Goal: Information Seeking & Learning: Learn about a topic

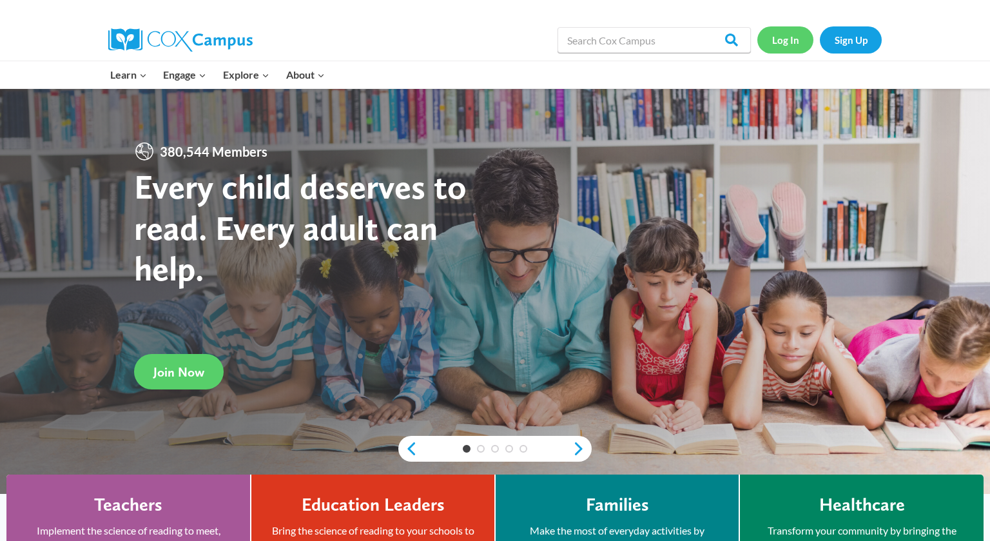
click at [781, 43] on link "Log In" at bounding box center [786, 39] width 56 height 26
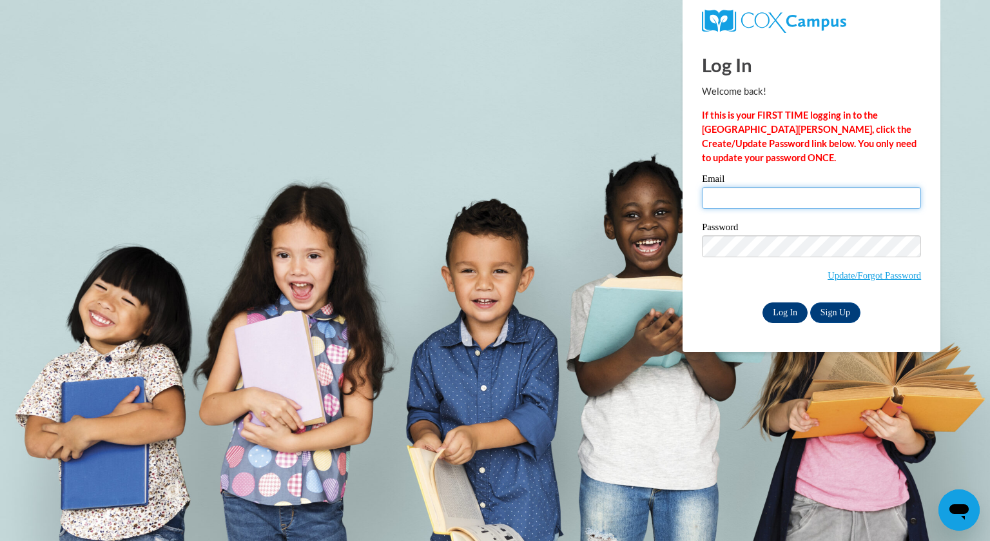
type input "ljolly@kewaskumschools.org"
click at [791, 311] on input "Log In" at bounding box center [785, 312] width 45 height 21
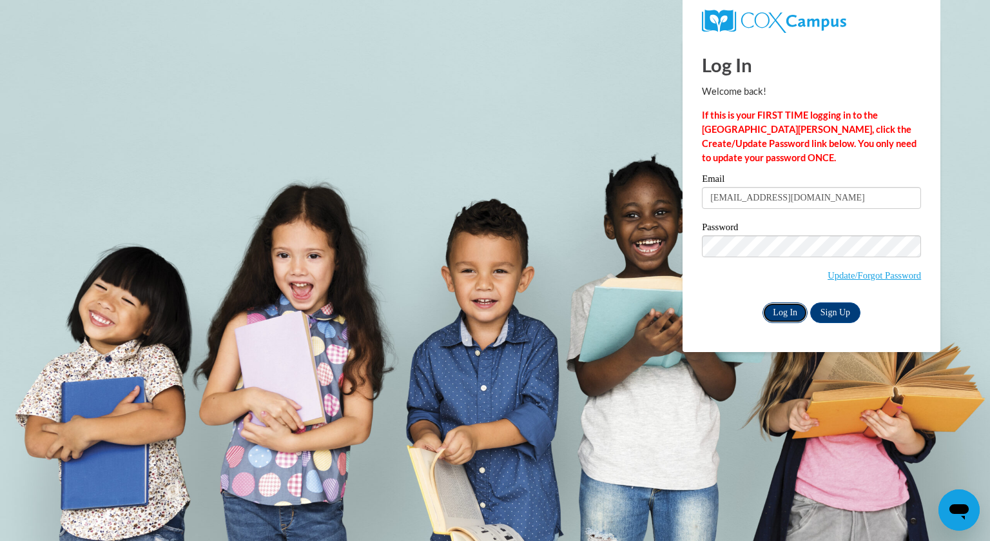
click at [792, 313] on input "Log In" at bounding box center [785, 312] width 45 height 21
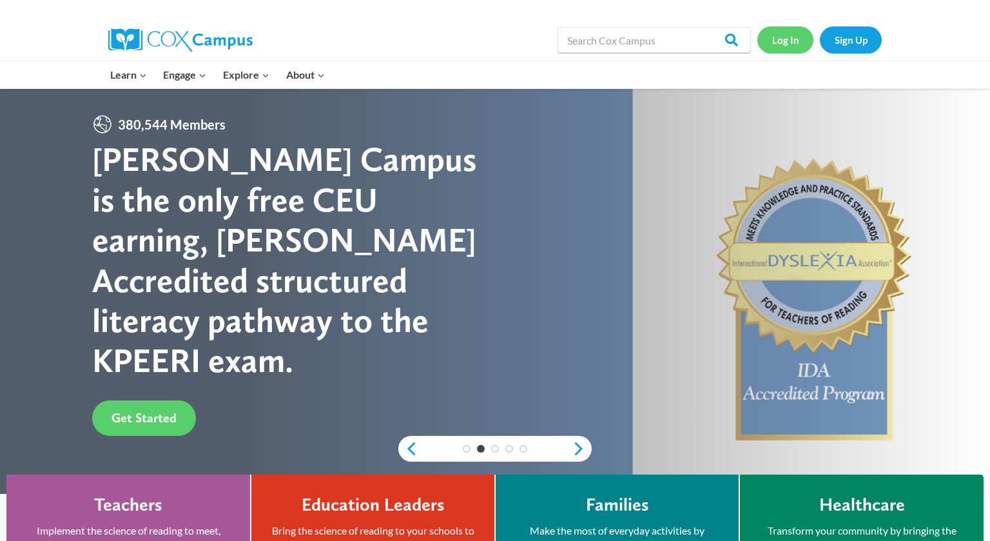
click at [789, 40] on link "Log In" at bounding box center [786, 39] width 56 height 26
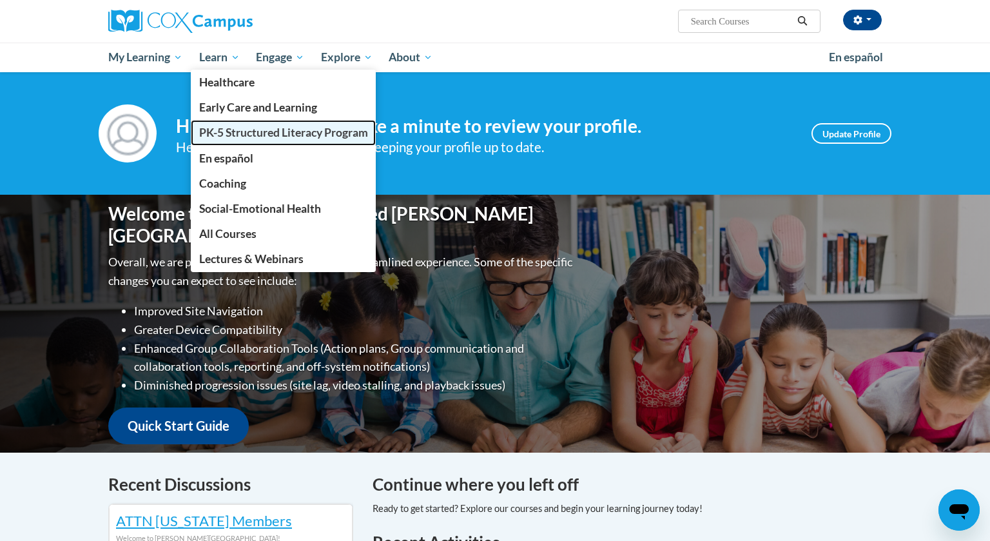
click at [262, 133] on span "PK-5 Structured Literacy Program" at bounding box center [283, 133] width 169 height 14
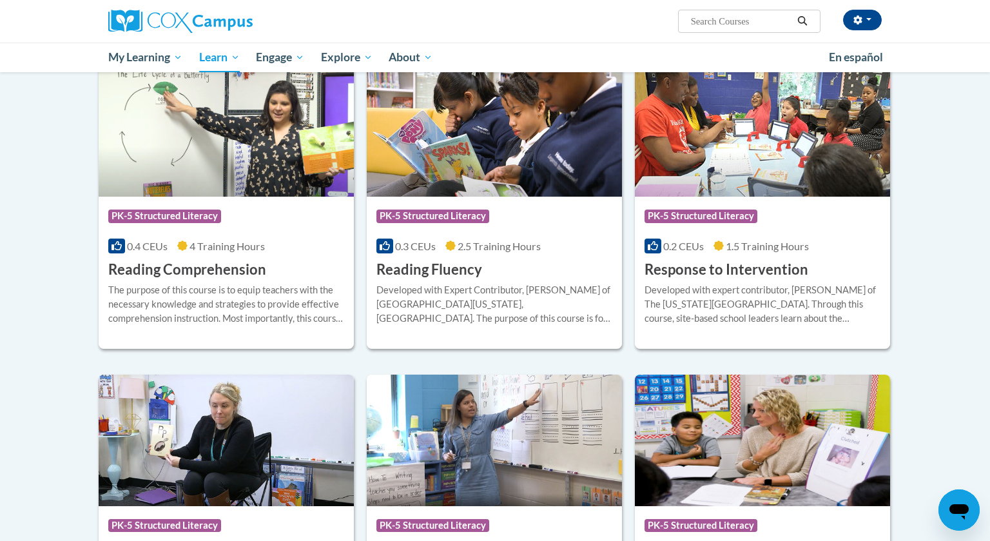
scroll to position [1092, 0]
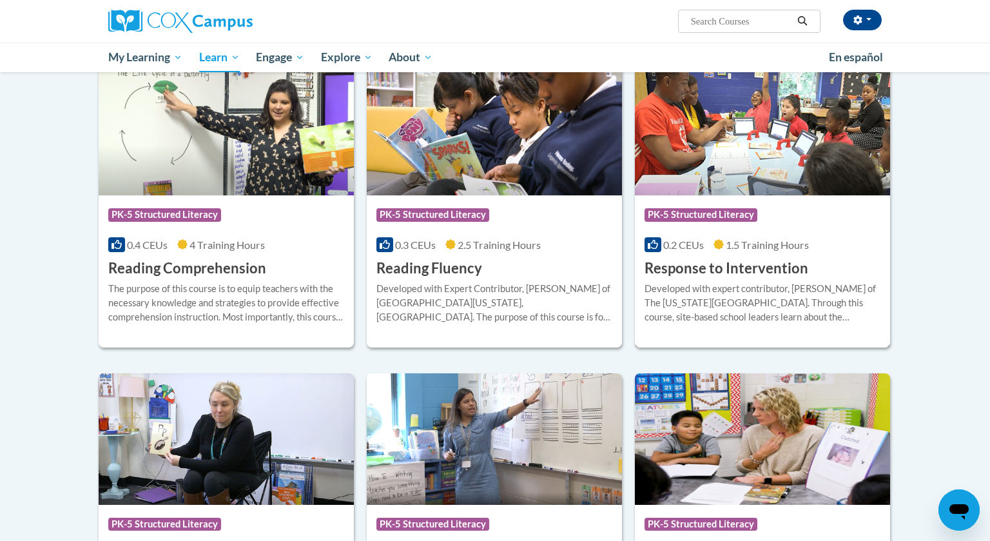
click at [809, 289] on div "Developed with expert contributor, Dr. [PERSON_NAME] of The [US_STATE][GEOGRAPH…" at bounding box center [763, 303] width 236 height 43
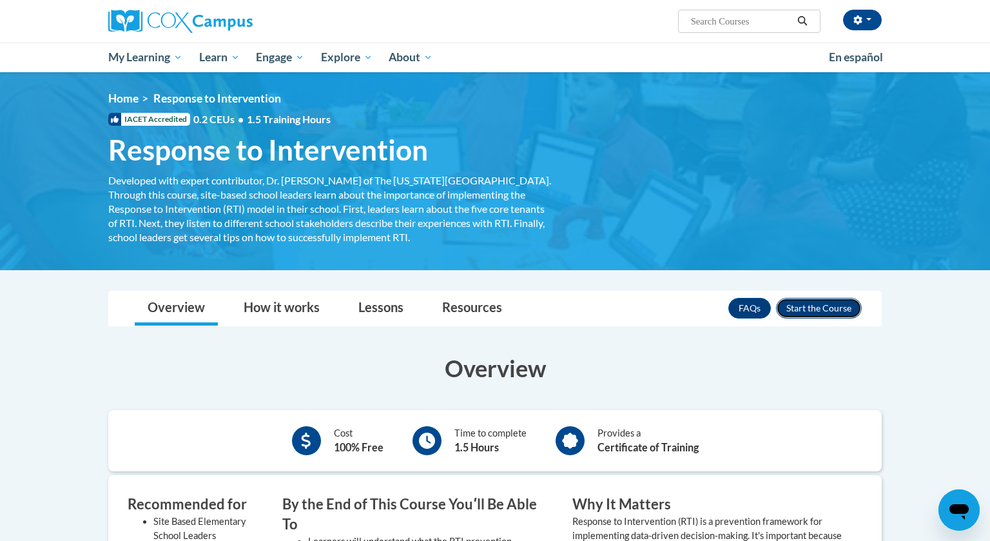
click at [825, 304] on button "Enroll" at bounding box center [819, 308] width 86 height 21
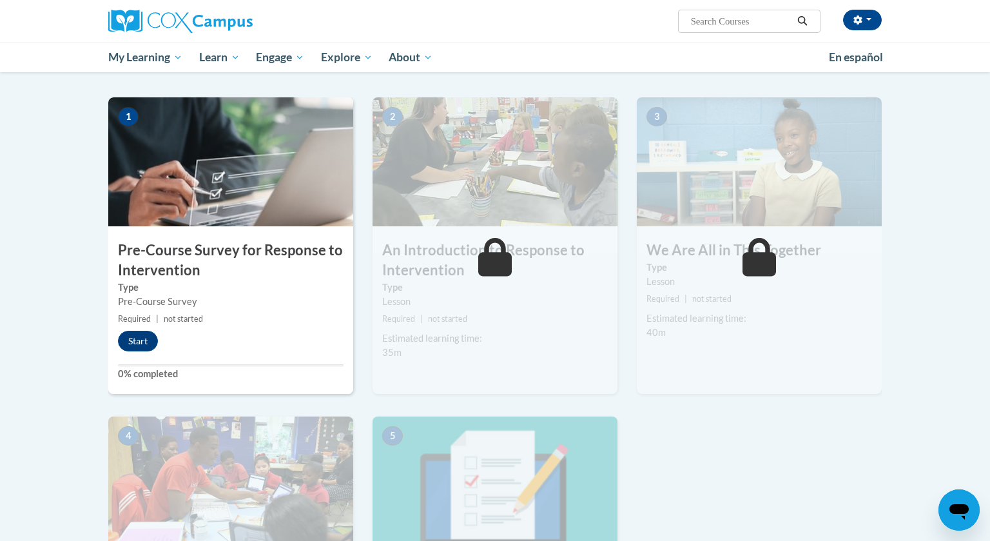
scroll to position [237, 0]
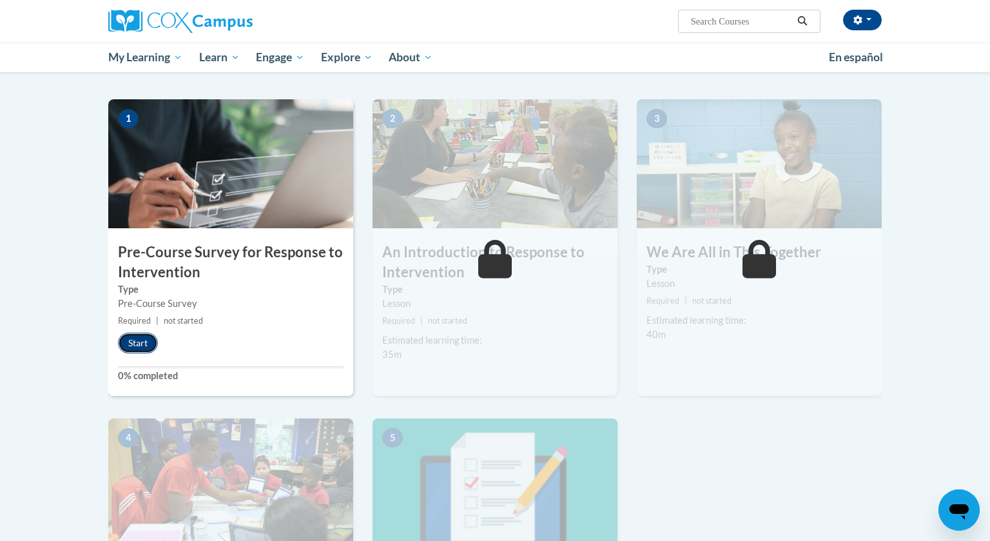
click at [136, 339] on button "Start" at bounding box center [138, 343] width 40 height 21
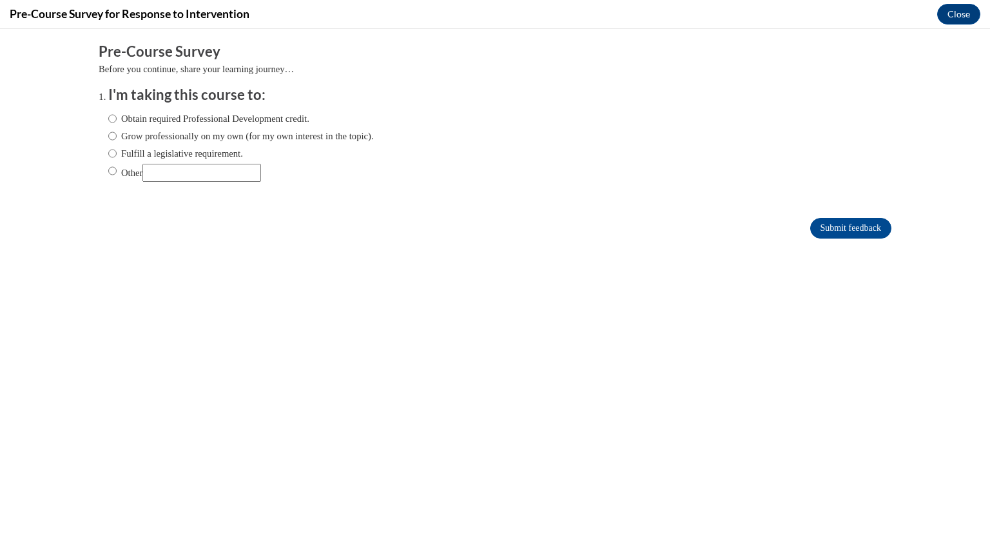
scroll to position [0, 0]
click at [126, 162] on div "Obtain required Professional Development credit. Grow professionally on my own …" at bounding box center [241, 146] width 266 height 83
click at [122, 155] on label "Fulfill a legislative requirement." at bounding box center [175, 153] width 135 height 14
click at [117, 155] on input "Fulfill a legislative requirement." at bounding box center [112, 153] width 8 height 14
radio input "true"
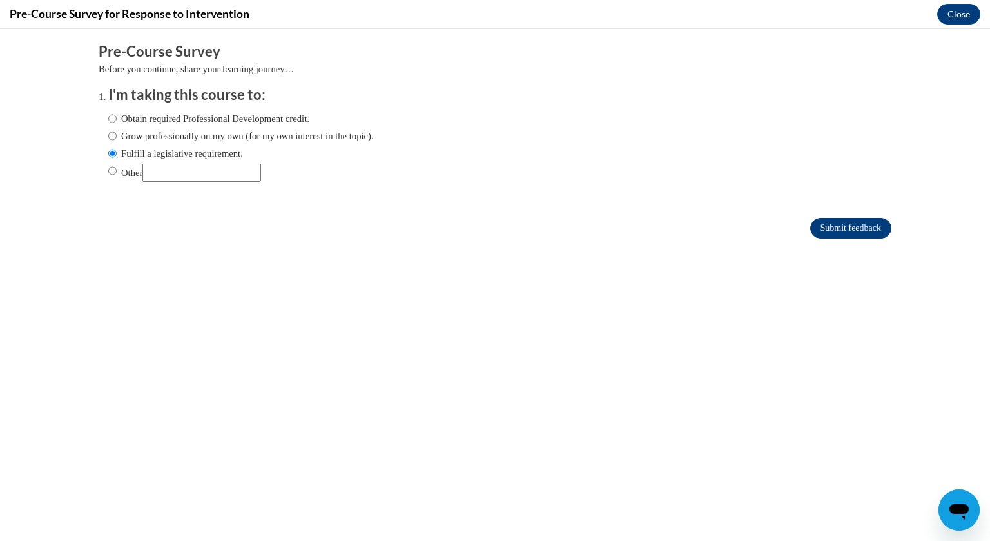
click at [849, 221] on input "Submit feedback" at bounding box center [851, 228] width 81 height 21
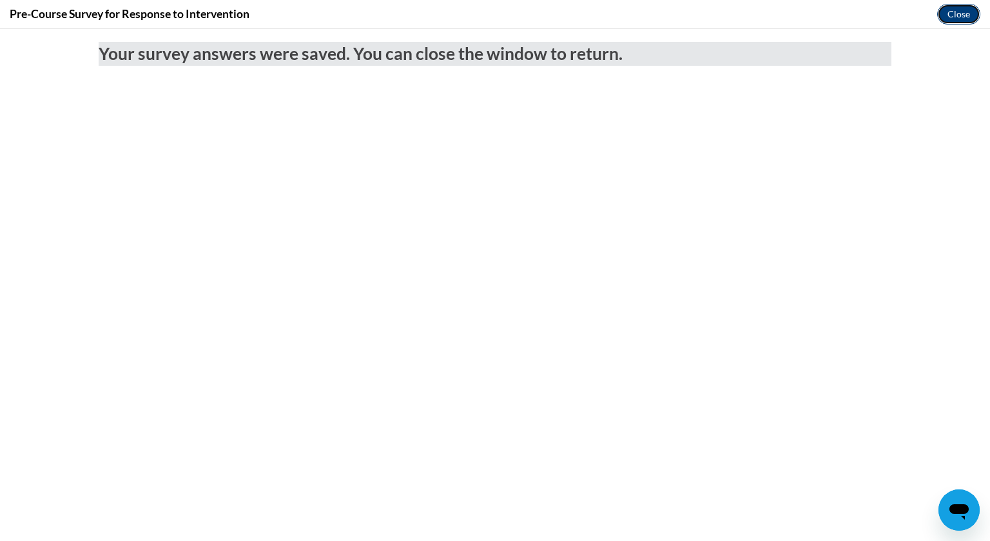
click at [954, 15] on button "Close" at bounding box center [959, 14] width 43 height 21
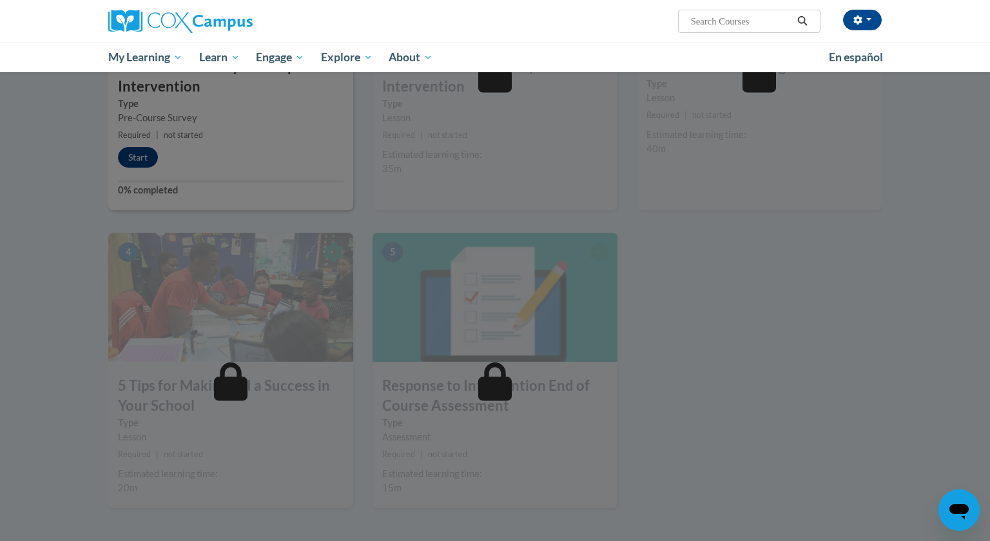
scroll to position [424, 0]
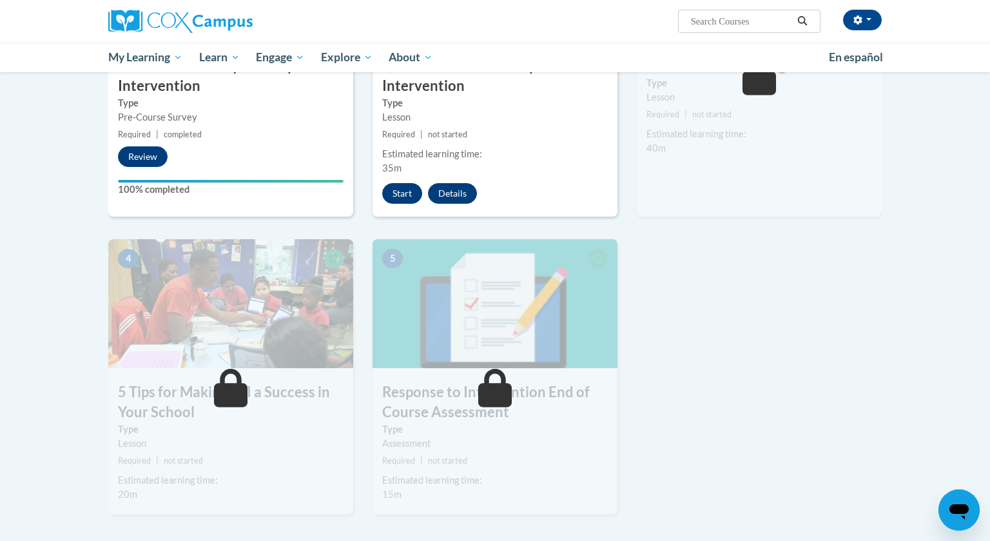
click at [403, 196] on button "Start" at bounding box center [402, 193] width 40 height 21
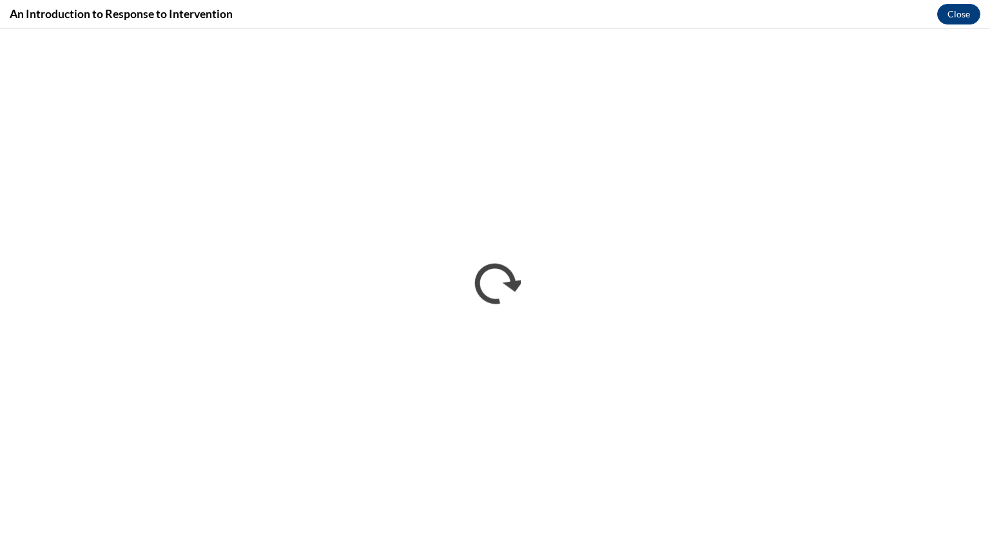
scroll to position [0, 0]
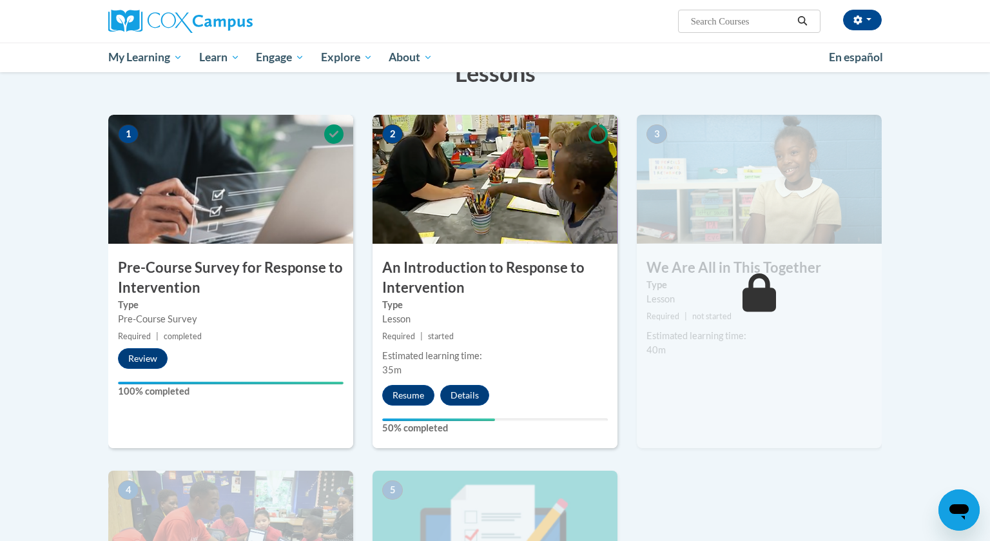
scroll to position [228, 0]
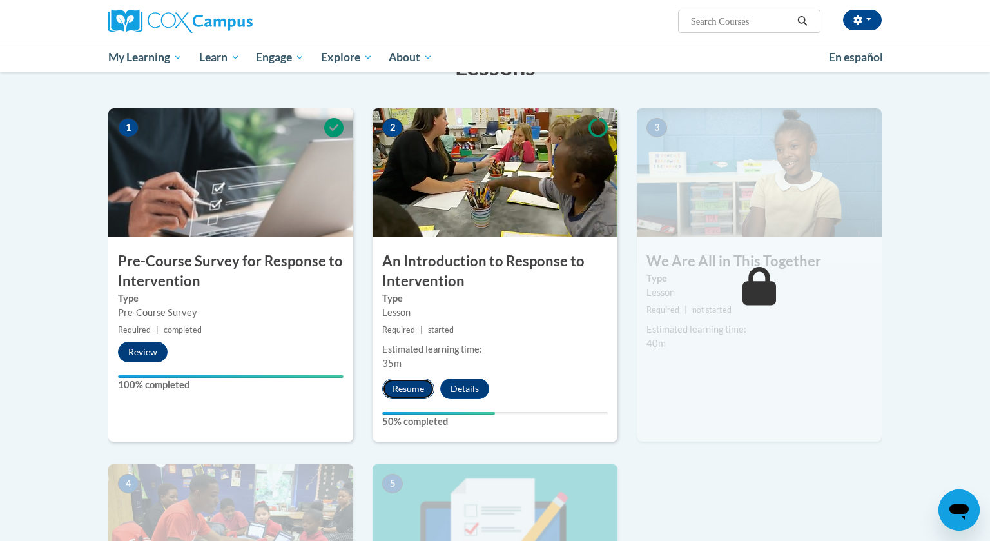
click at [411, 387] on button "Resume" at bounding box center [408, 388] width 52 height 21
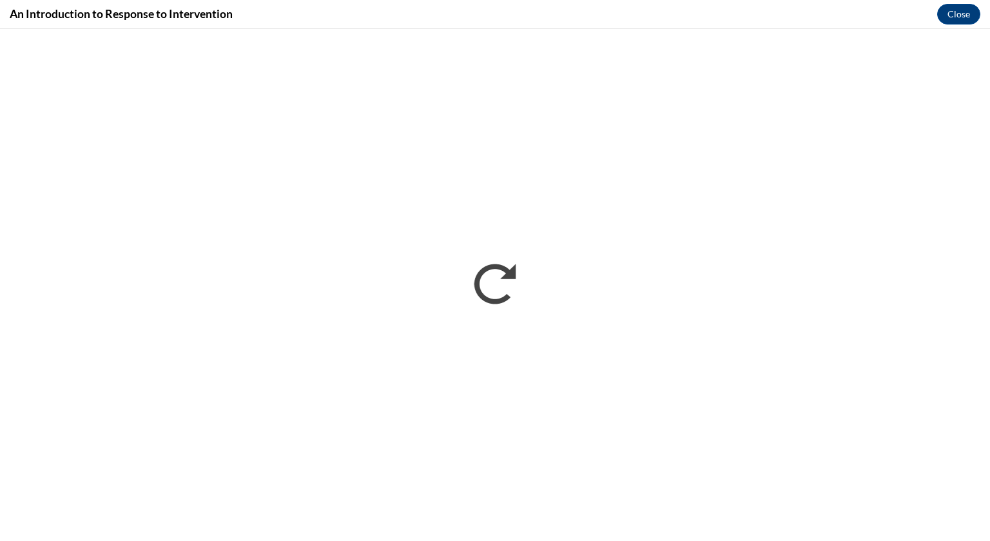
scroll to position [0, 0]
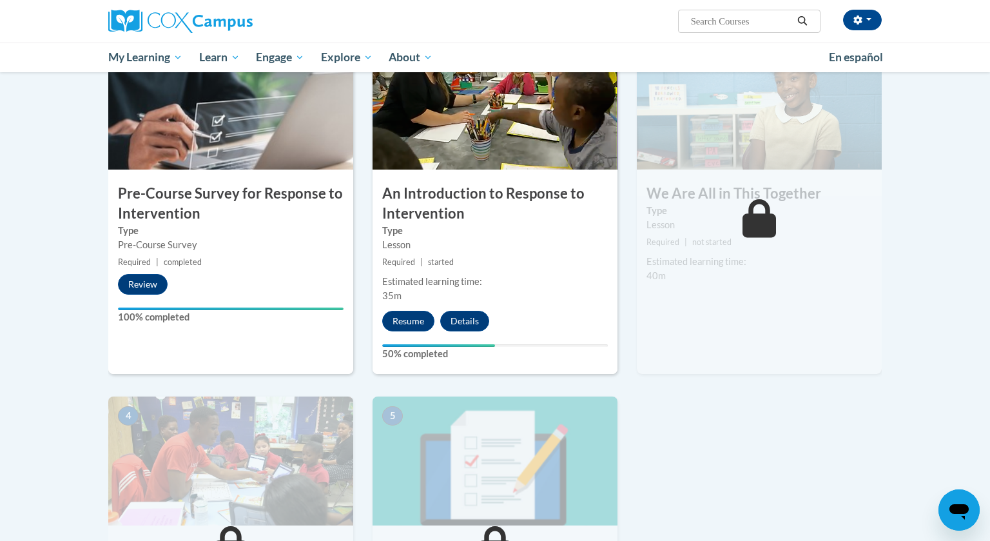
scroll to position [297, 0]
click at [410, 322] on button "Resume" at bounding box center [408, 320] width 52 height 21
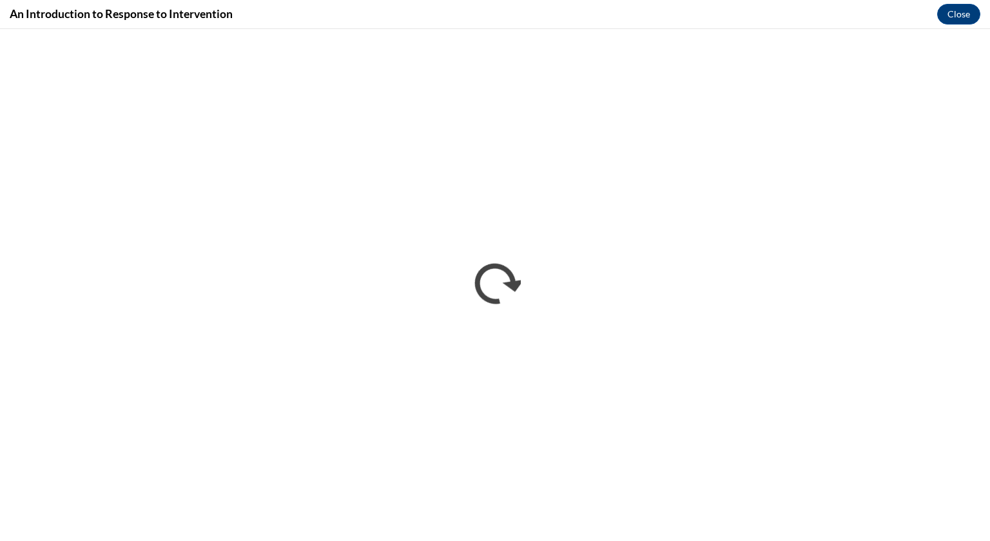
scroll to position [0, 0]
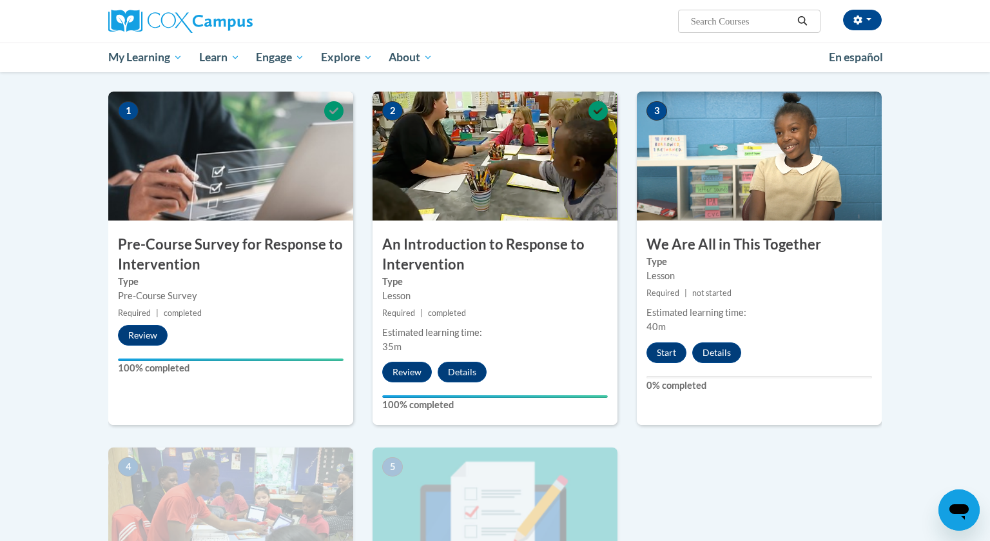
scroll to position [247, 0]
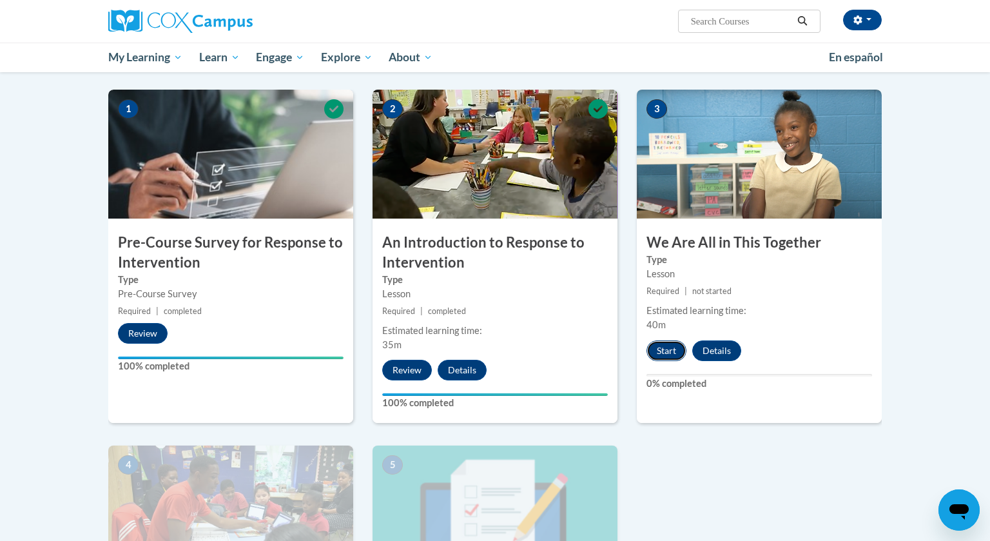
click at [673, 346] on button "Start" at bounding box center [667, 350] width 40 height 21
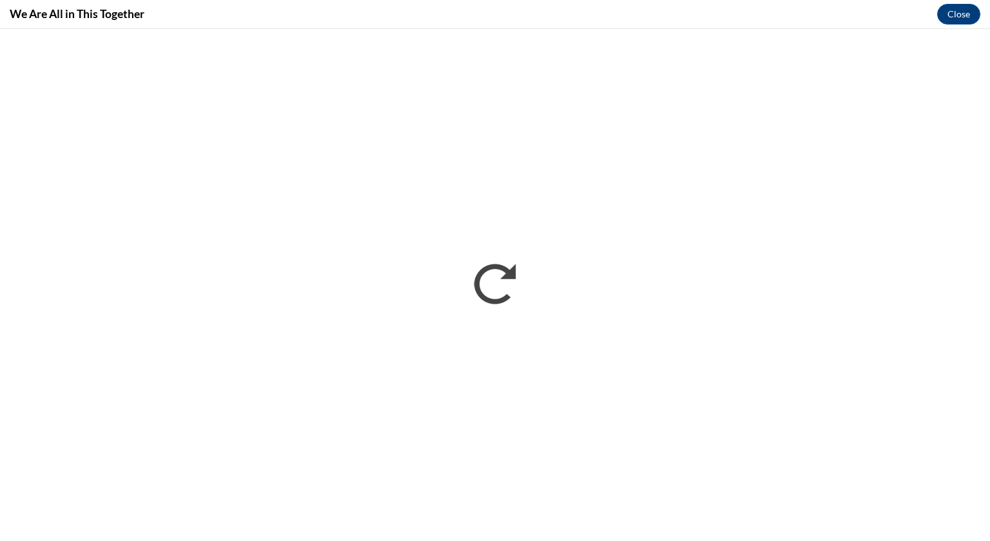
scroll to position [0, 0]
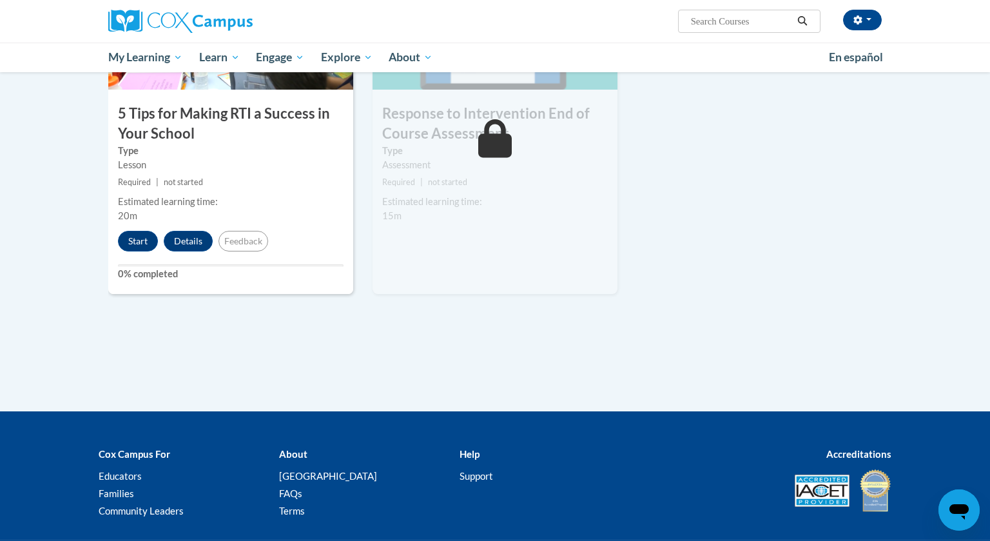
scroll to position [734, 0]
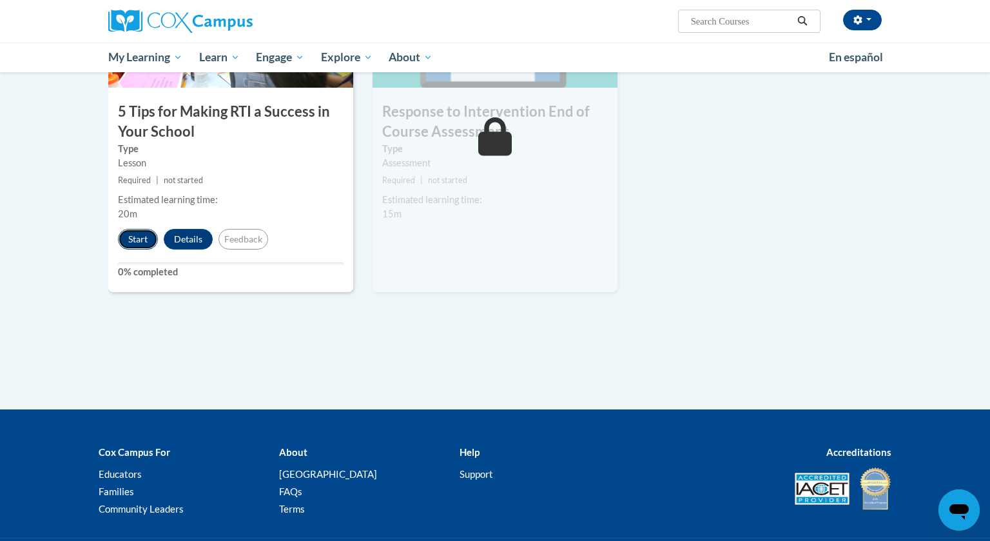
click at [137, 235] on button "Start" at bounding box center [138, 239] width 40 height 21
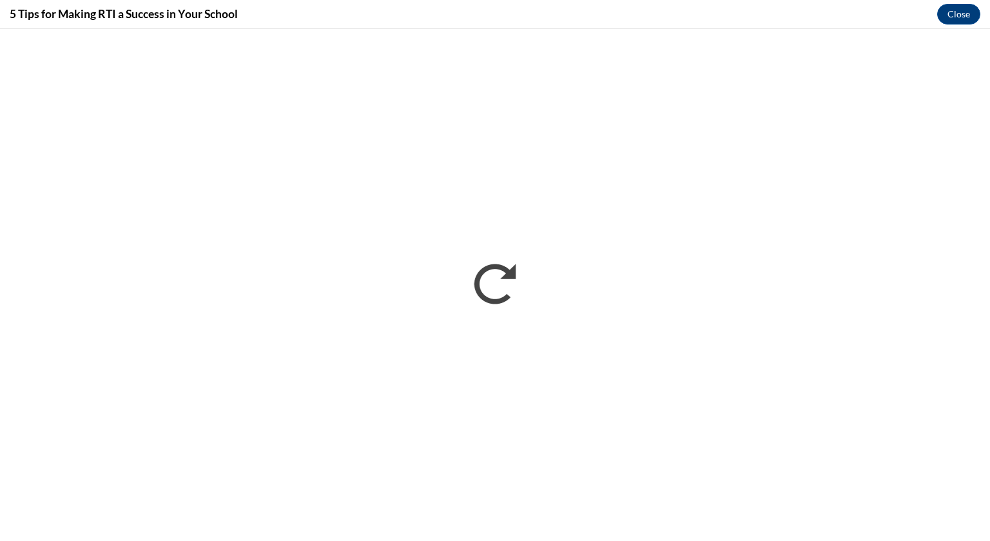
scroll to position [0, 0]
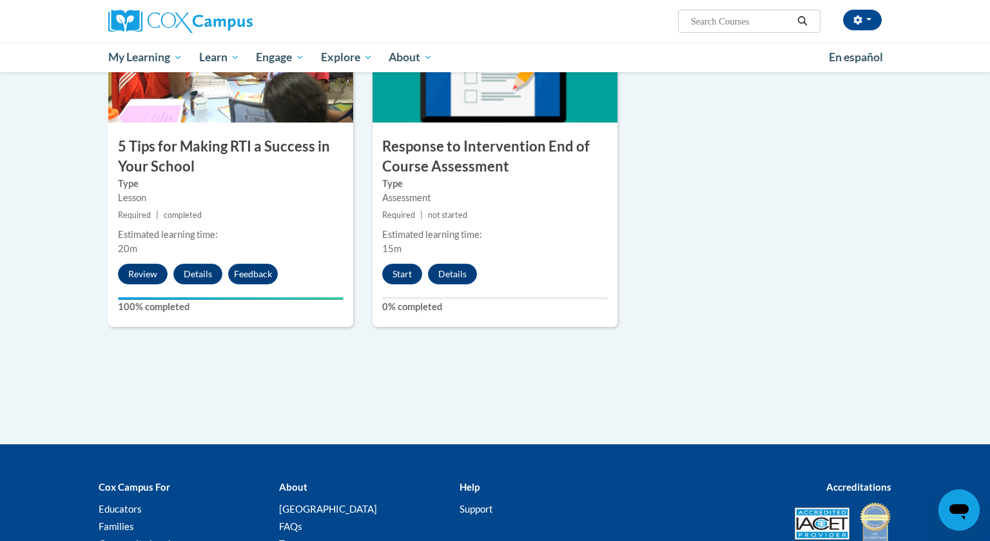
scroll to position [708, 0]
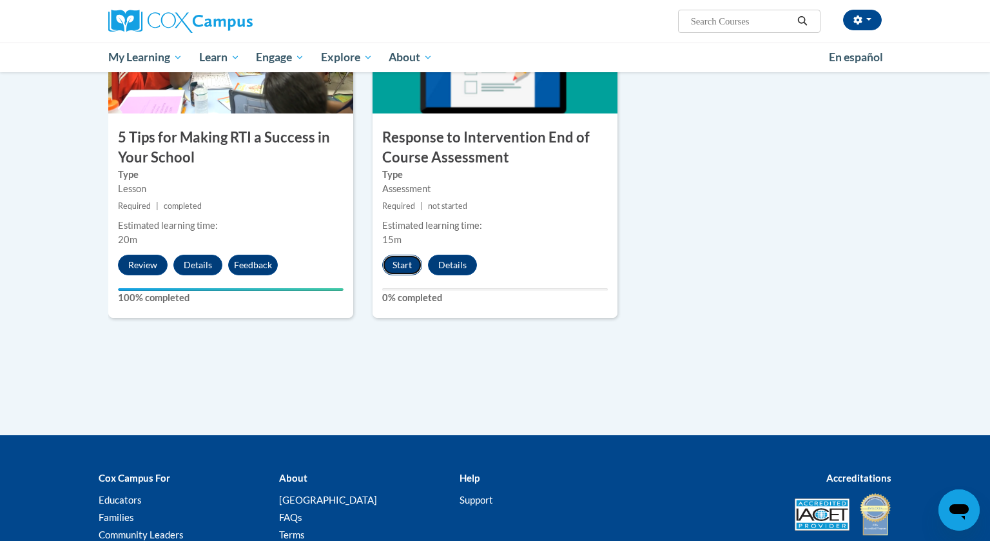
click at [402, 259] on button "Start" at bounding box center [402, 265] width 40 height 21
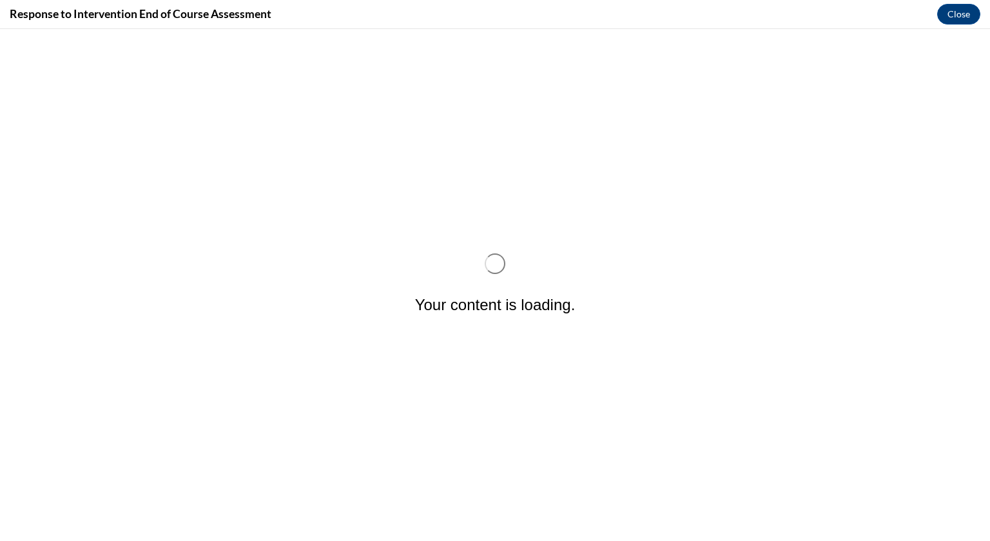
scroll to position [0, 0]
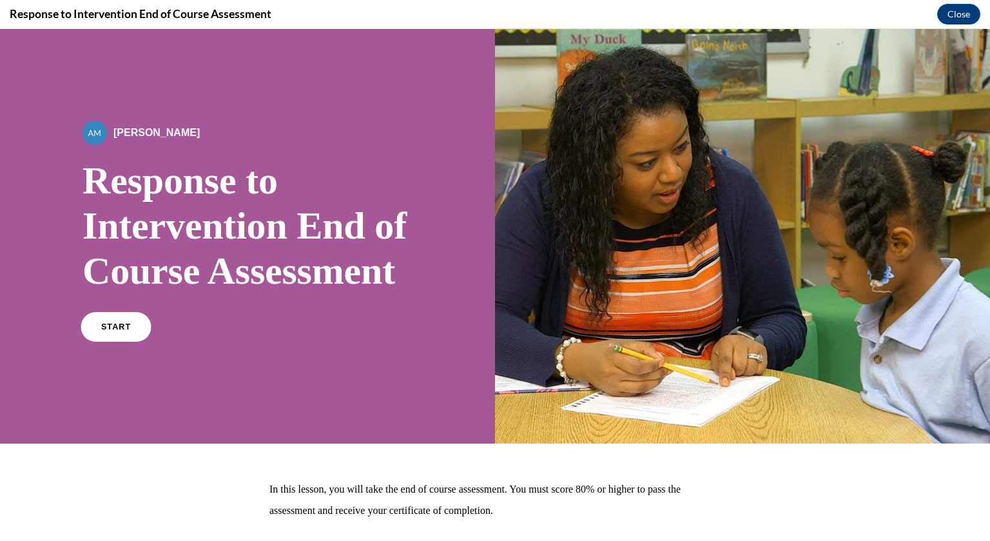
click at [113, 342] on link "START" at bounding box center [116, 327] width 70 height 30
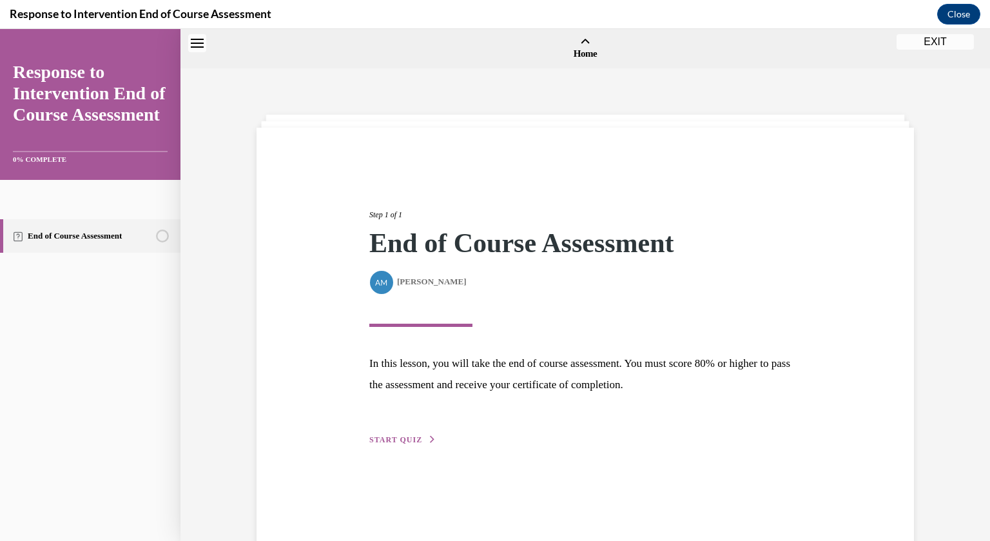
scroll to position [40, 0]
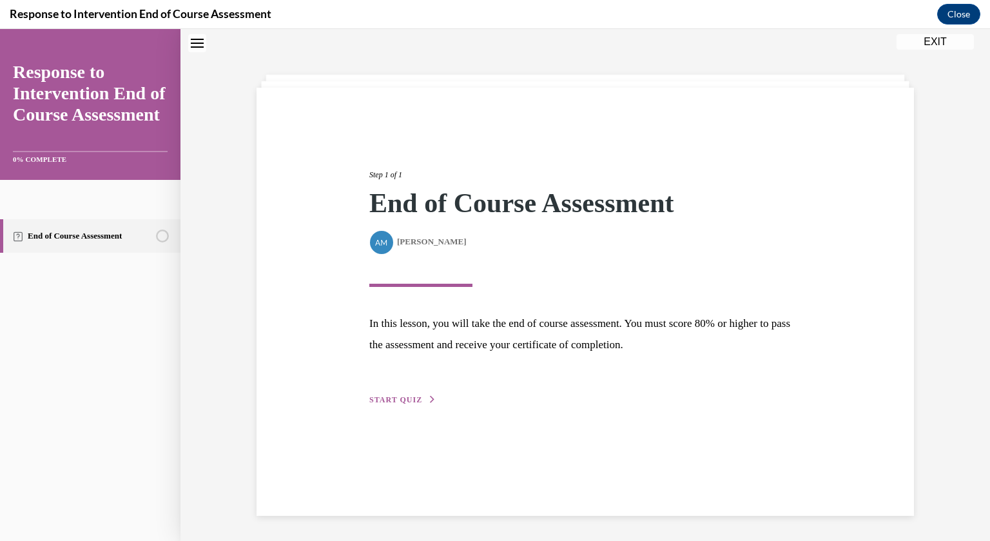
click at [404, 398] on span "START QUIZ" at bounding box center [395, 399] width 53 height 9
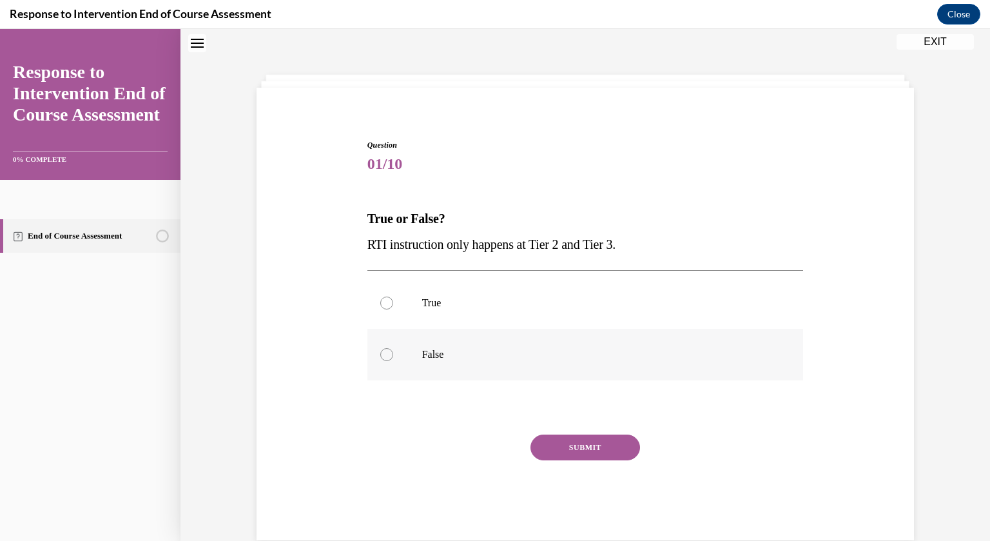
click at [399, 351] on label "False" at bounding box center [586, 355] width 437 height 52
click at [393, 351] on input "False" at bounding box center [386, 354] width 13 height 13
radio input "true"
click at [607, 442] on button "SUBMIT" at bounding box center [586, 448] width 110 height 26
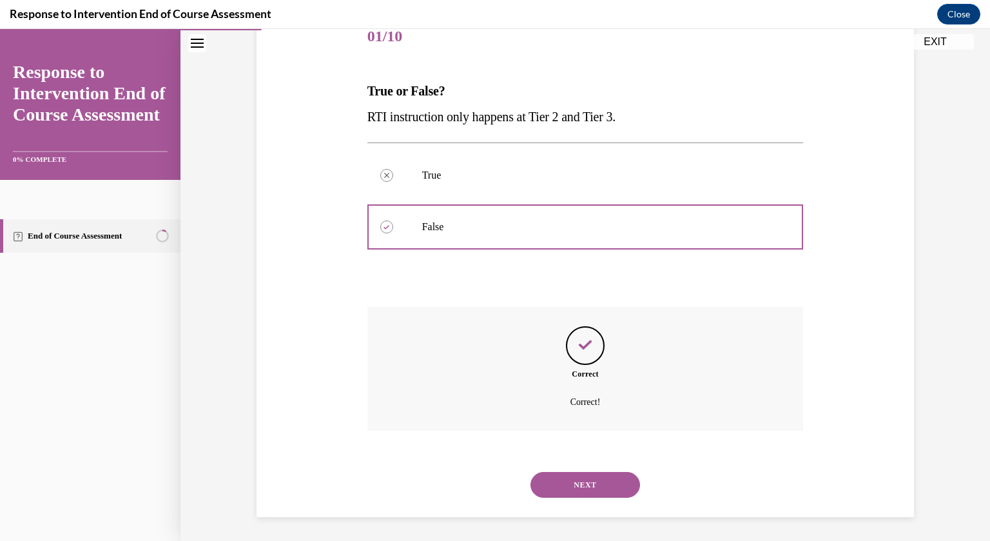
scroll to position [169, 0]
click at [594, 487] on button "NEXT" at bounding box center [586, 484] width 110 height 26
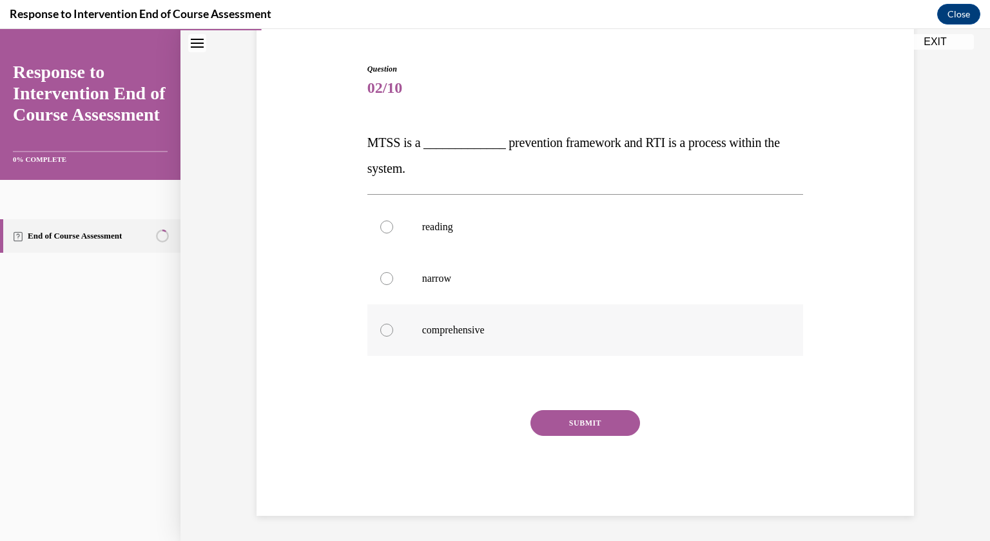
click at [476, 331] on p "comprehensive" at bounding box center [596, 330] width 349 height 13
click at [393, 331] on input "comprehensive" at bounding box center [386, 330] width 13 height 13
radio input "true"
click at [549, 426] on button "SUBMIT" at bounding box center [586, 423] width 110 height 26
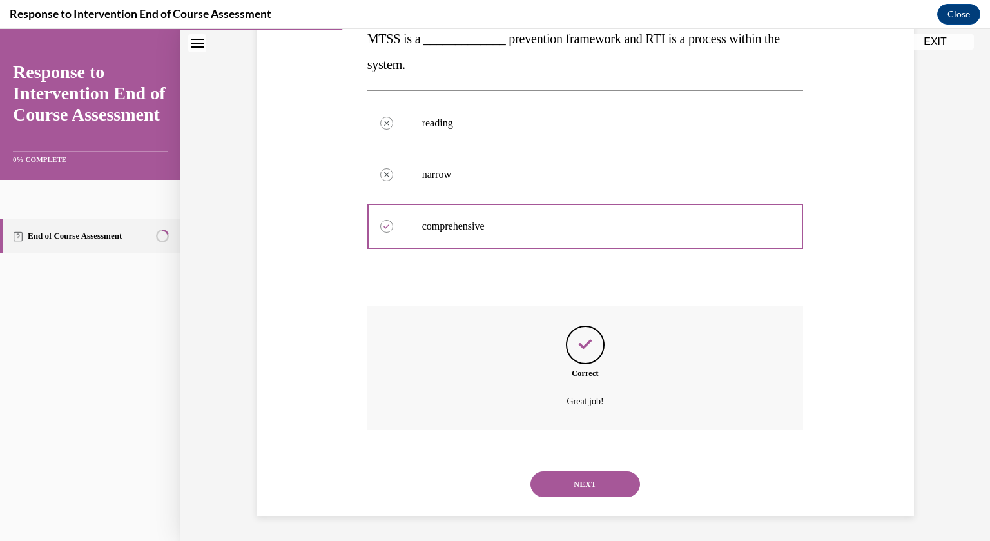
scroll to position [221, 0]
click at [570, 473] on button "NEXT" at bounding box center [586, 484] width 110 height 26
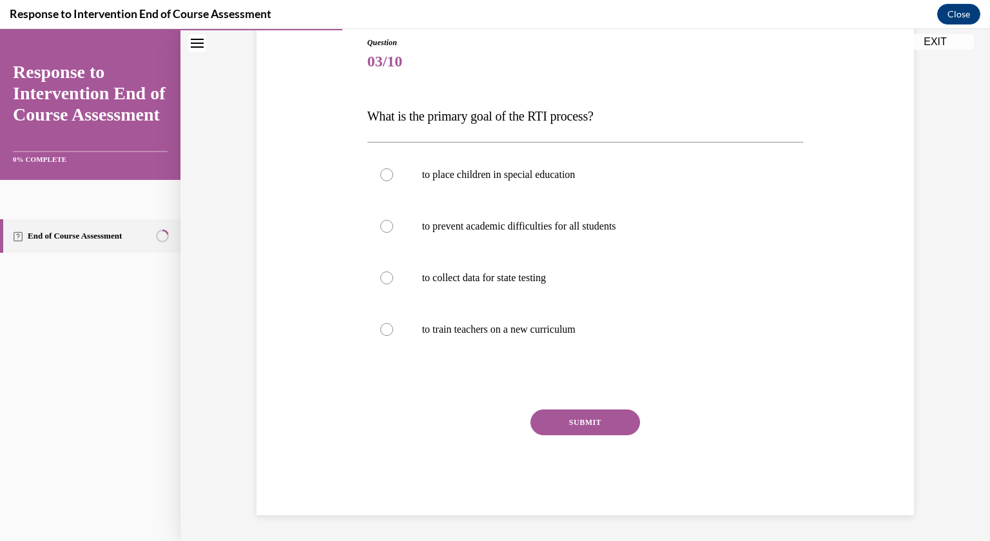
scroll to position [142, 0]
click at [534, 228] on p "to prevent academic difficulties for all students" at bounding box center [596, 227] width 349 height 13
click at [393, 228] on input "to prevent academic difficulties for all students" at bounding box center [386, 227] width 13 height 13
radio input "true"
click at [587, 426] on button "SUBMIT" at bounding box center [586, 423] width 110 height 26
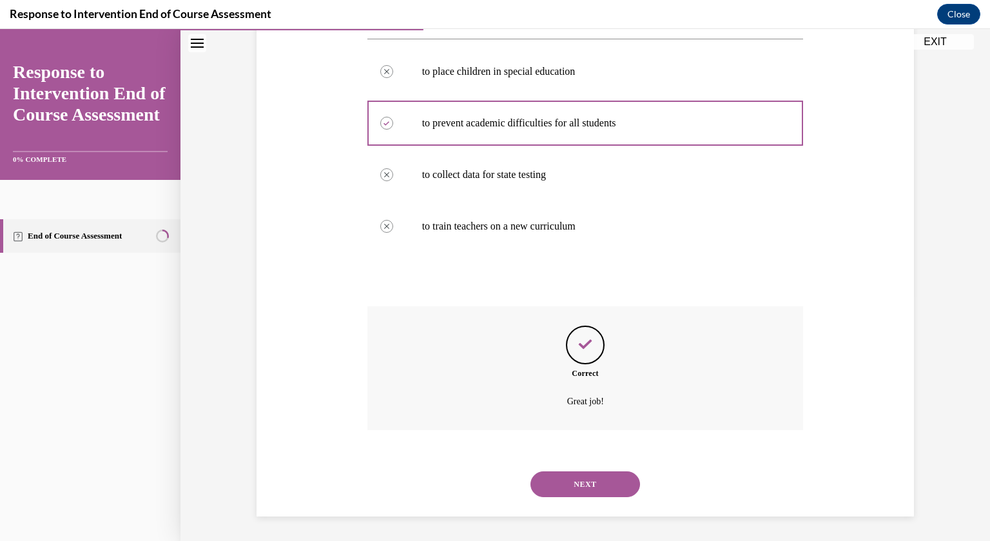
scroll to position [246, 0]
click at [587, 475] on button "NEXT" at bounding box center [586, 484] width 110 height 26
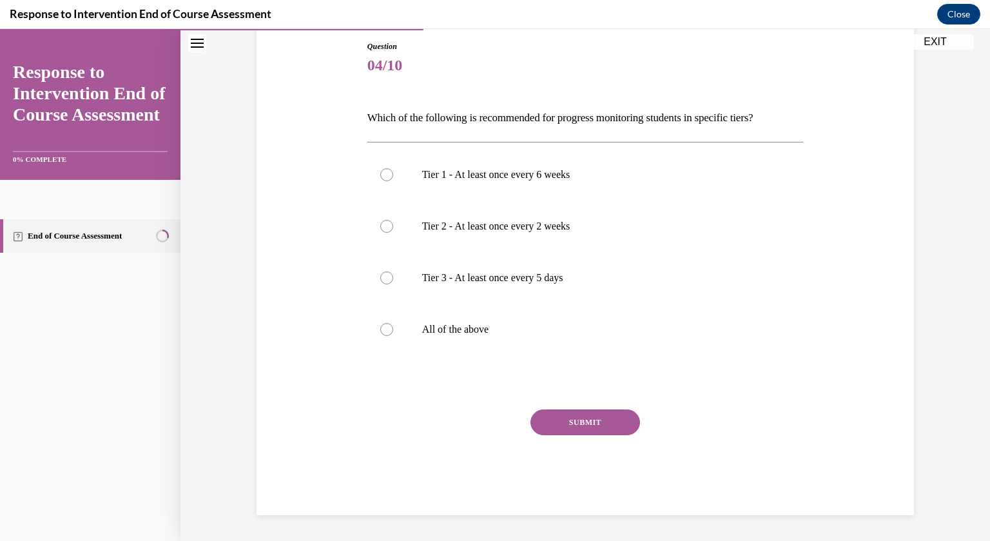
scroll to position [138, 0]
click at [378, 326] on label "All of the above" at bounding box center [586, 330] width 437 height 52
click at [380, 326] on input "All of the above" at bounding box center [386, 330] width 13 height 13
radio input "true"
click at [552, 424] on button "SUBMIT" at bounding box center [586, 423] width 110 height 26
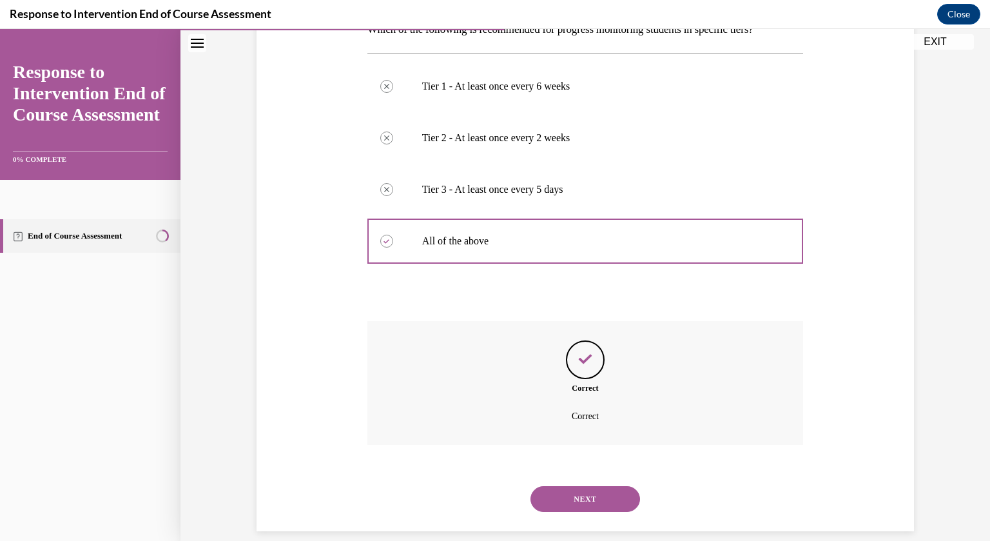
scroll to position [242, 0]
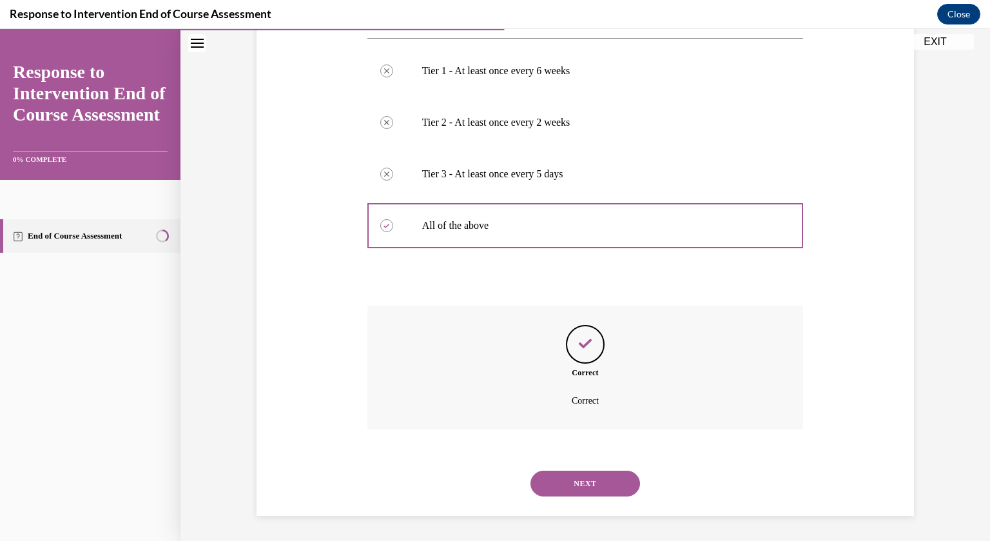
click at [564, 480] on button "NEXT" at bounding box center [586, 484] width 110 height 26
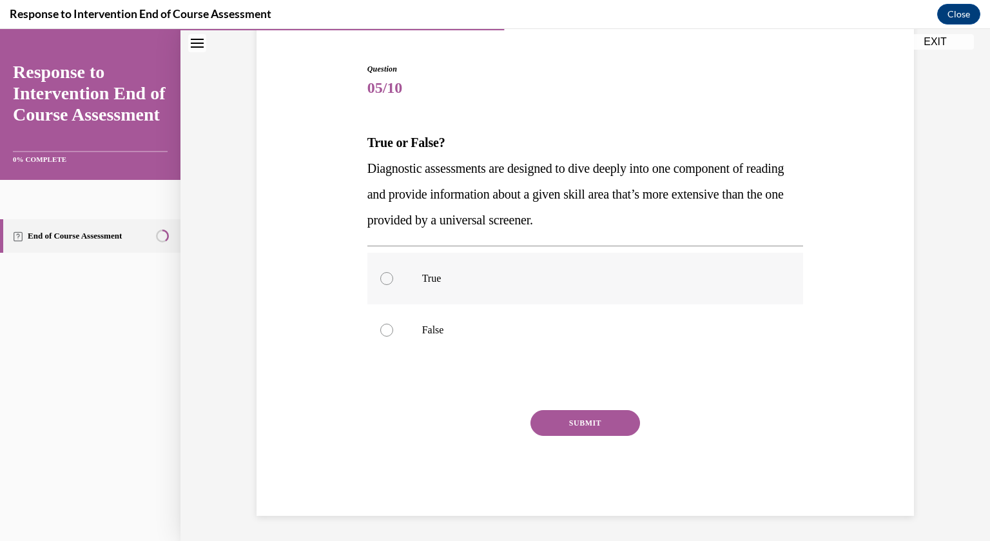
click at [415, 271] on label "True" at bounding box center [586, 279] width 437 height 52
click at [393, 272] on input "True" at bounding box center [386, 278] width 13 height 13
radio input "true"
click at [544, 420] on button "SUBMIT" at bounding box center [586, 423] width 110 height 26
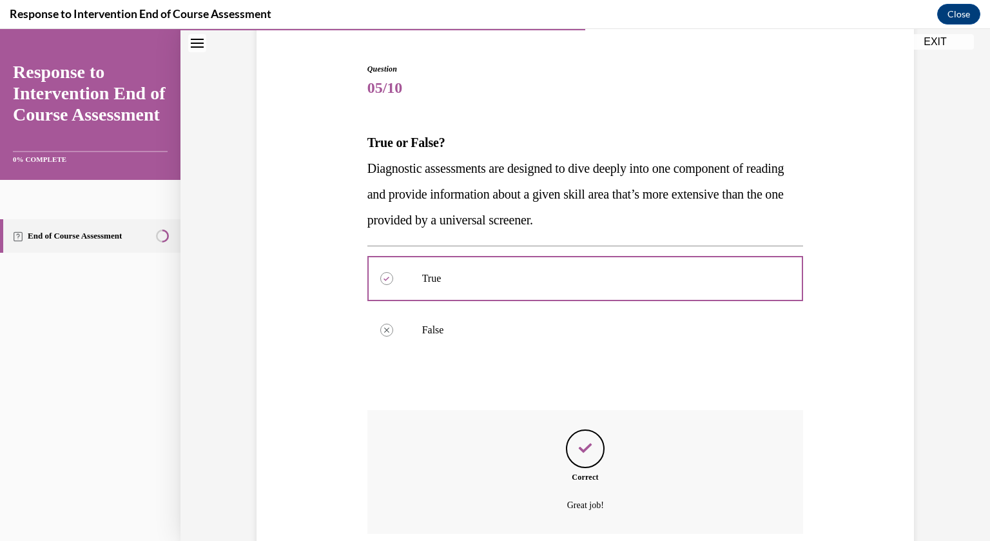
scroll to position [221, 0]
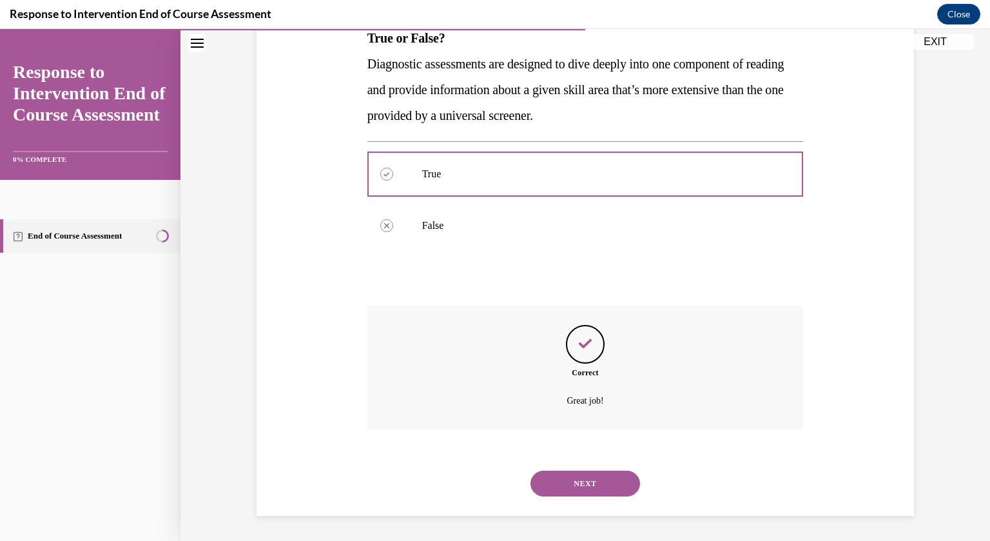
click at [572, 482] on button "NEXT" at bounding box center [586, 484] width 110 height 26
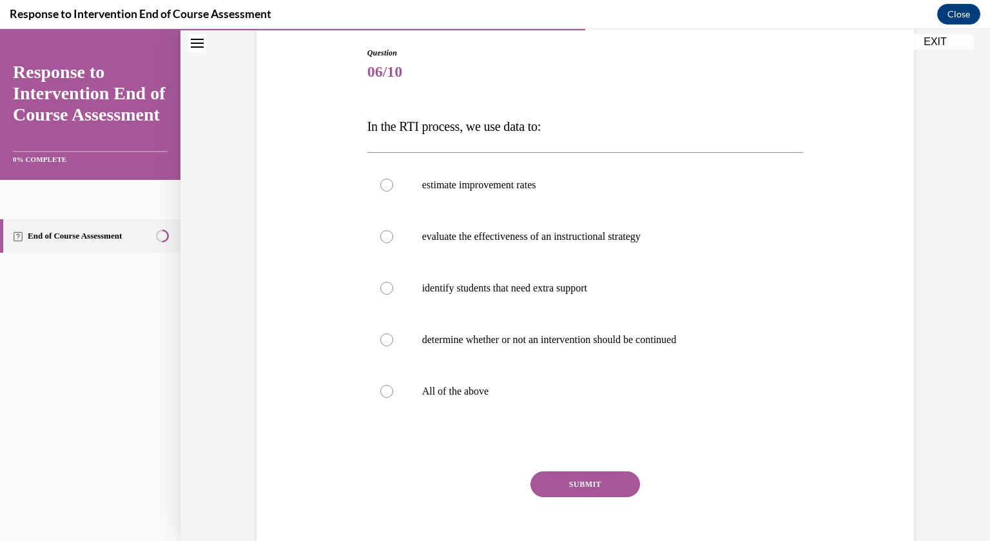
scroll to position [153, 0]
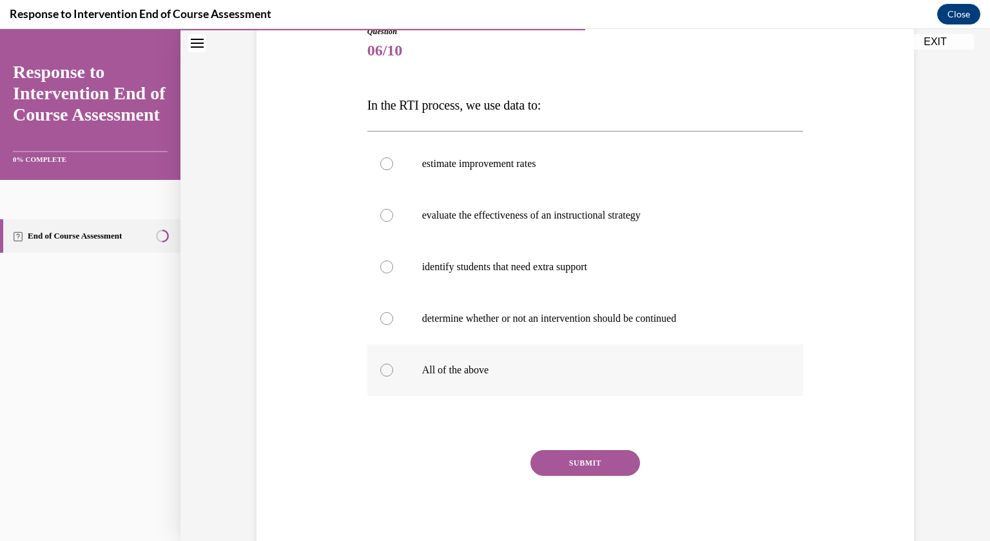
click at [409, 357] on label "All of the above" at bounding box center [586, 370] width 437 height 52
click at [393, 364] on input "All of the above" at bounding box center [386, 370] width 13 height 13
radio input "true"
click at [607, 468] on button "SUBMIT" at bounding box center [586, 463] width 110 height 26
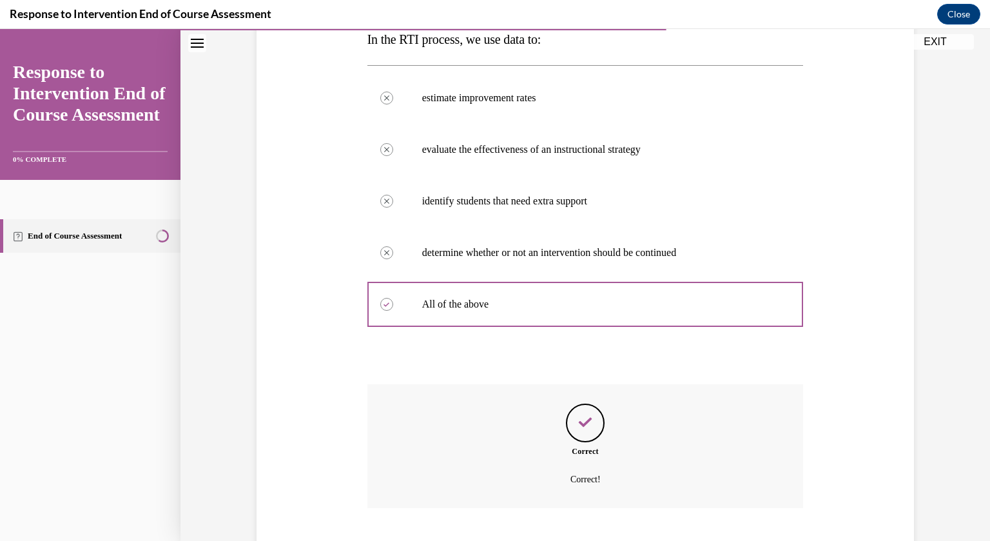
scroll to position [298, 0]
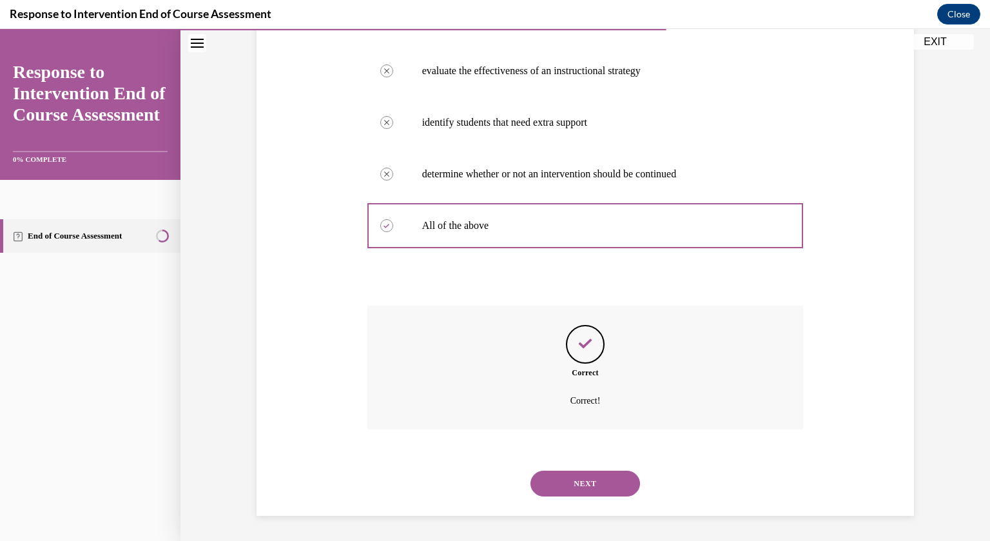
click at [602, 477] on button "NEXT" at bounding box center [586, 484] width 110 height 26
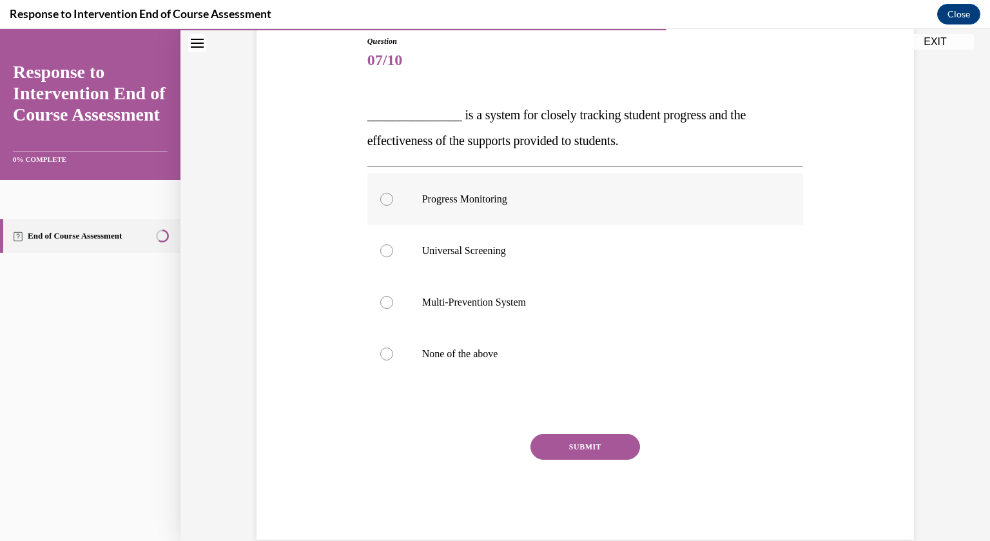
click at [435, 195] on p "Progress Monitoring" at bounding box center [596, 199] width 349 height 13
click at [393, 195] on input "Progress Monitoring" at bounding box center [386, 199] width 13 height 13
radio input "true"
click at [537, 447] on button "SUBMIT" at bounding box center [586, 447] width 110 height 26
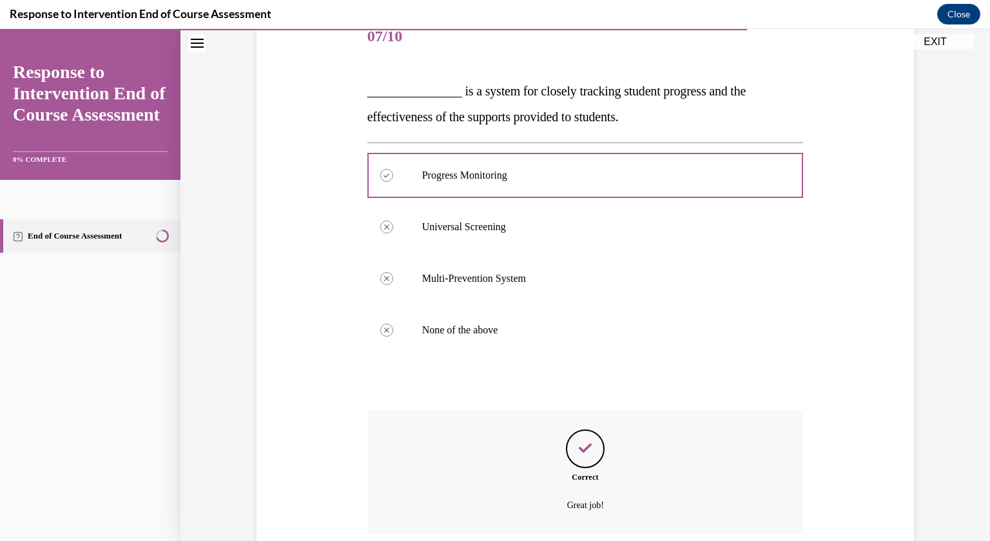
scroll to position [272, 0]
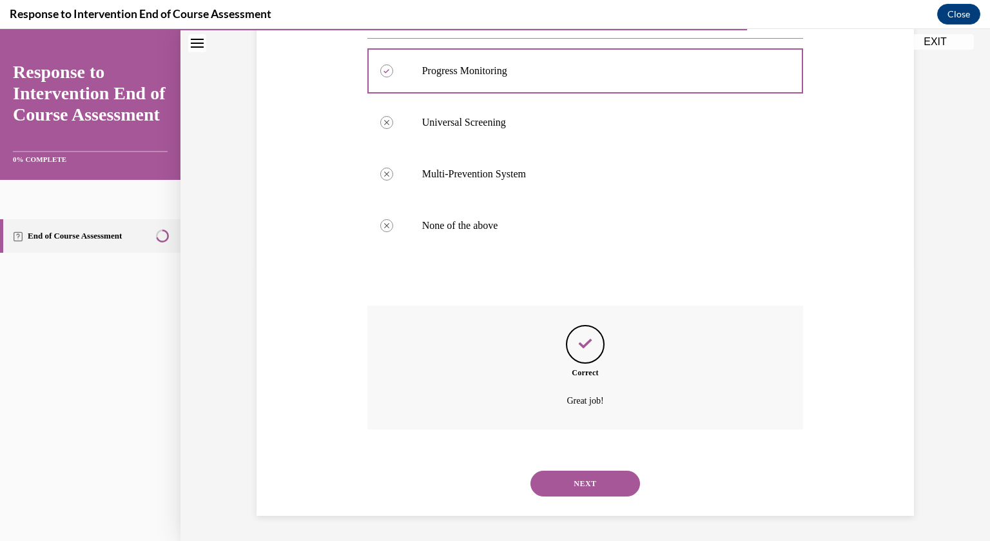
click at [596, 471] on button "NEXT" at bounding box center [586, 484] width 110 height 26
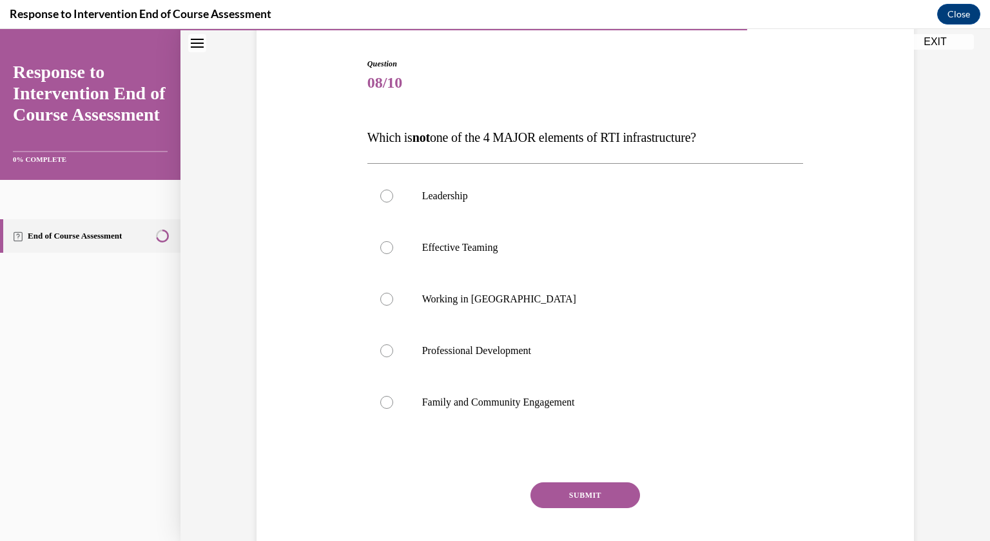
scroll to position [129, 0]
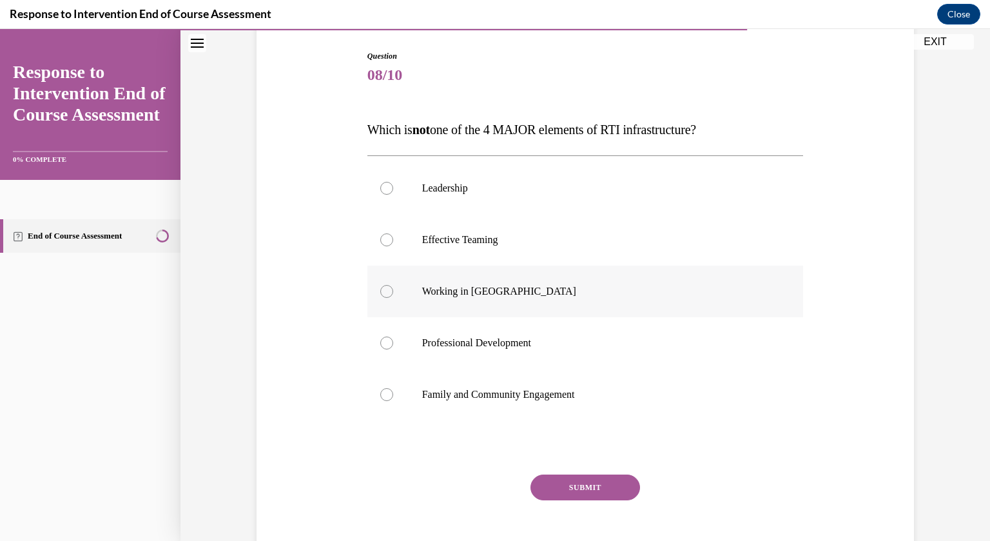
click at [477, 275] on label "Working in Silos" at bounding box center [586, 292] width 437 height 52
click at [393, 285] on input "Working in Silos" at bounding box center [386, 291] width 13 height 13
radio input "true"
click at [610, 478] on button "SUBMIT" at bounding box center [586, 488] width 110 height 26
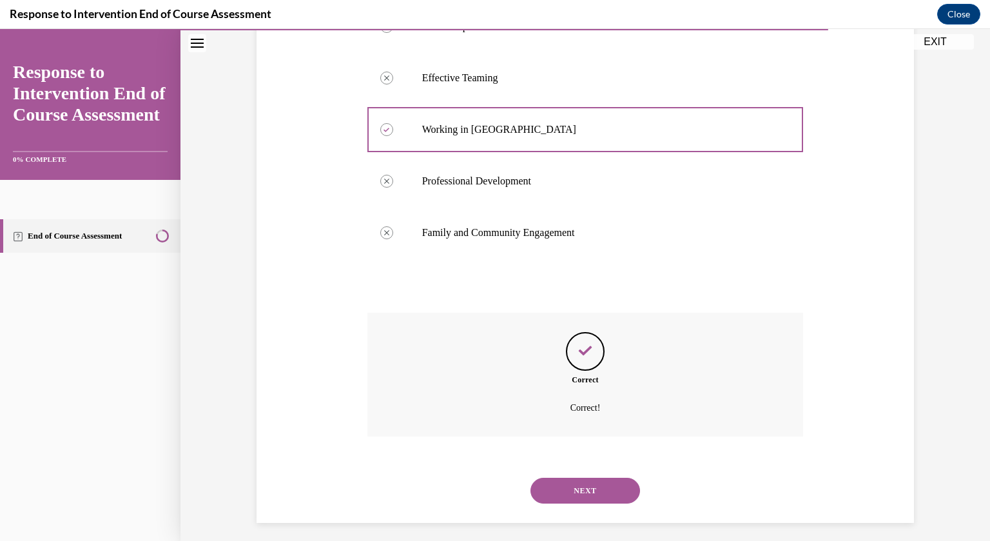
scroll to position [298, 0]
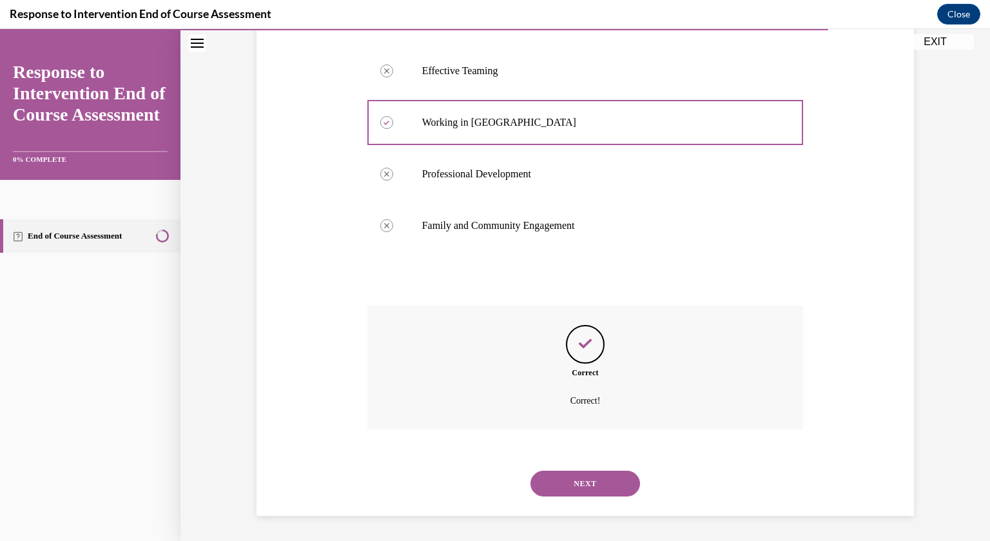
click at [604, 486] on button "NEXT" at bounding box center [586, 484] width 110 height 26
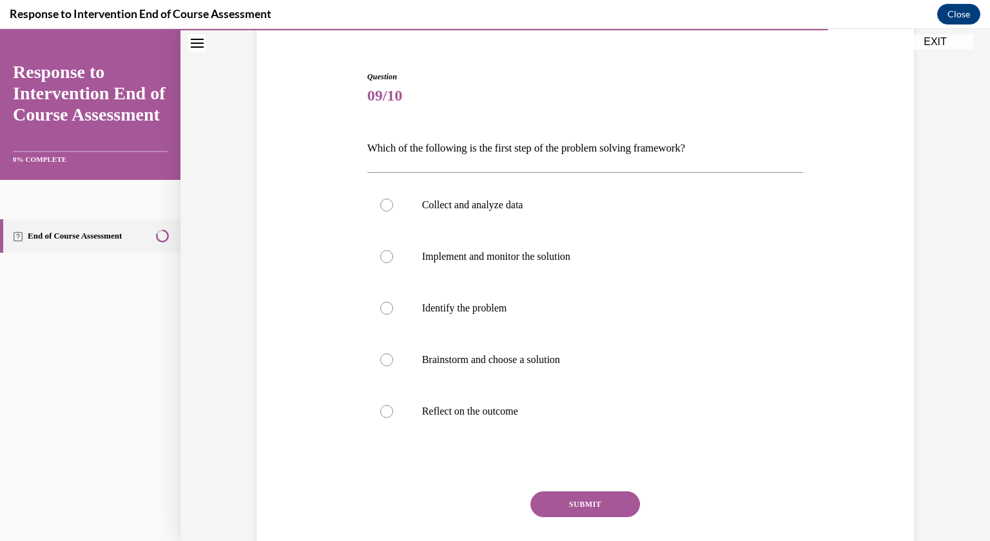
scroll to position [117, 0]
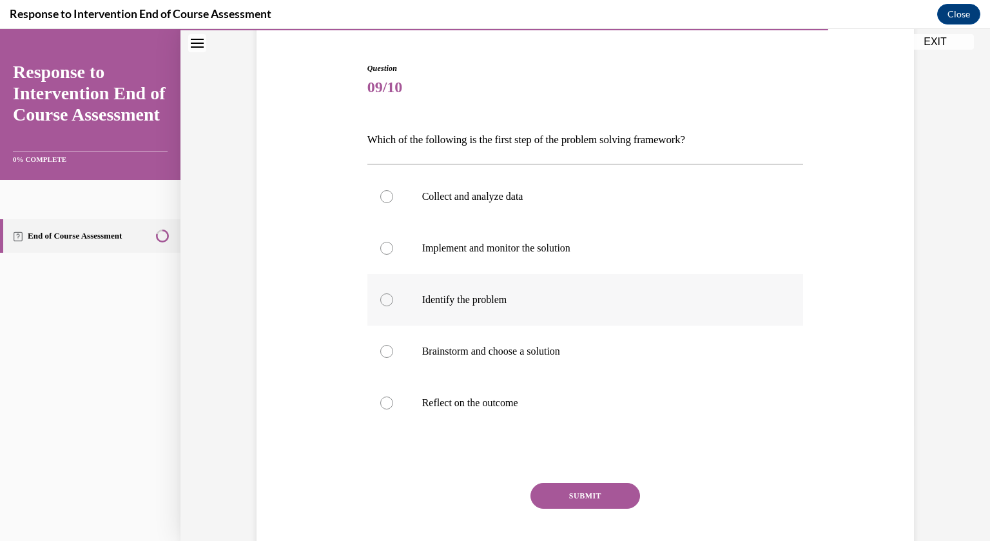
click at [453, 303] on p "Identify the problem" at bounding box center [596, 299] width 349 height 13
click at [393, 303] on input "Identify the problem" at bounding box center [386, 299] width 13 height 13
radio input "true"
click at [569, 491] on button "SUBMIT" at bounding box center [586, 496] width 110 height 26
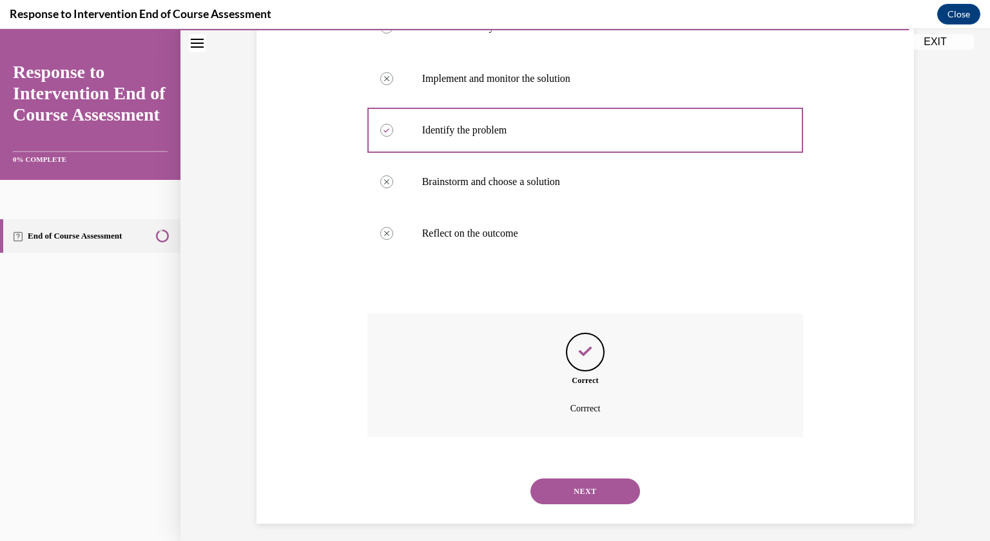
scroll to position [294, 0]
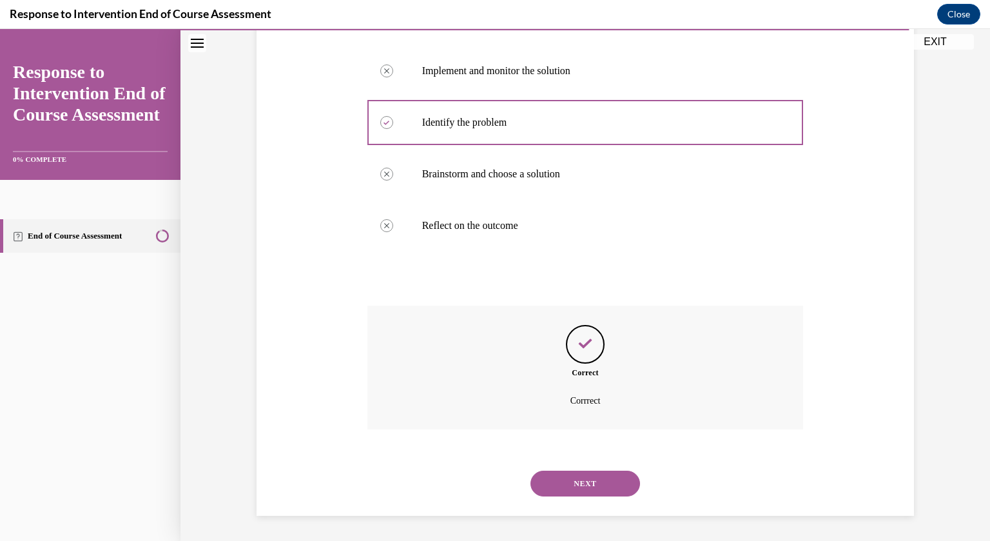
click at [622, 482] on button "NEXT" at bounding box center [586, 484] width 110 height 26
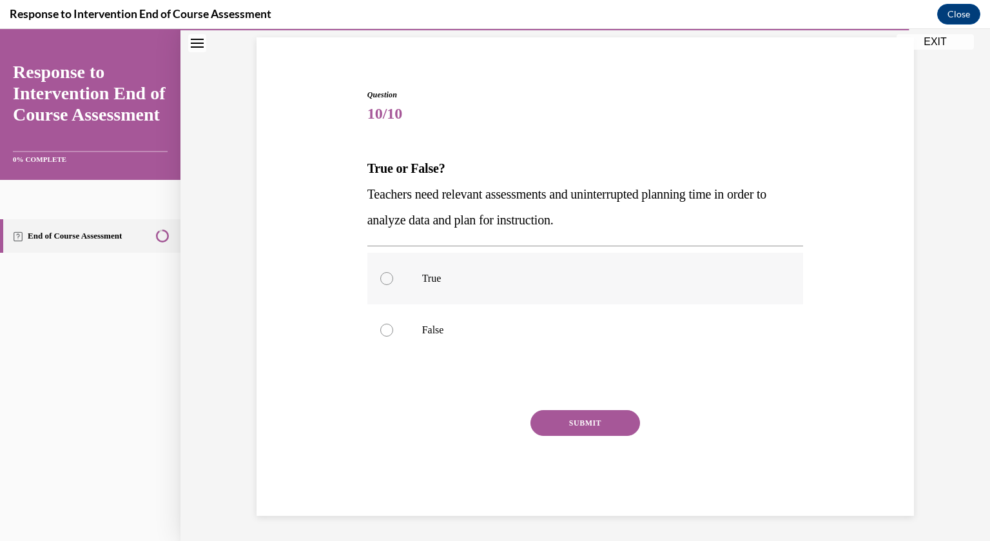
click at [454, 293] on label "True" at bounding box center [586, 279] width 437 height 52
click at [393, 285] on input "True" at bounding box center [386, 278] width 13 height 13
radio input "true"
click at [595, 422] on button "SUBMIT" at bounding box center [586, 423] width 110 height 26
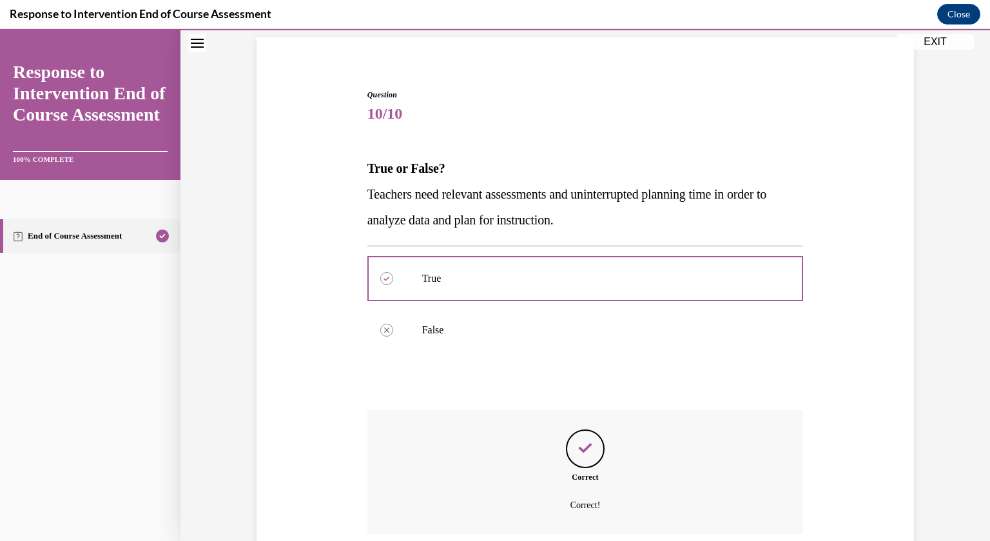
scroll to position [195, 0]
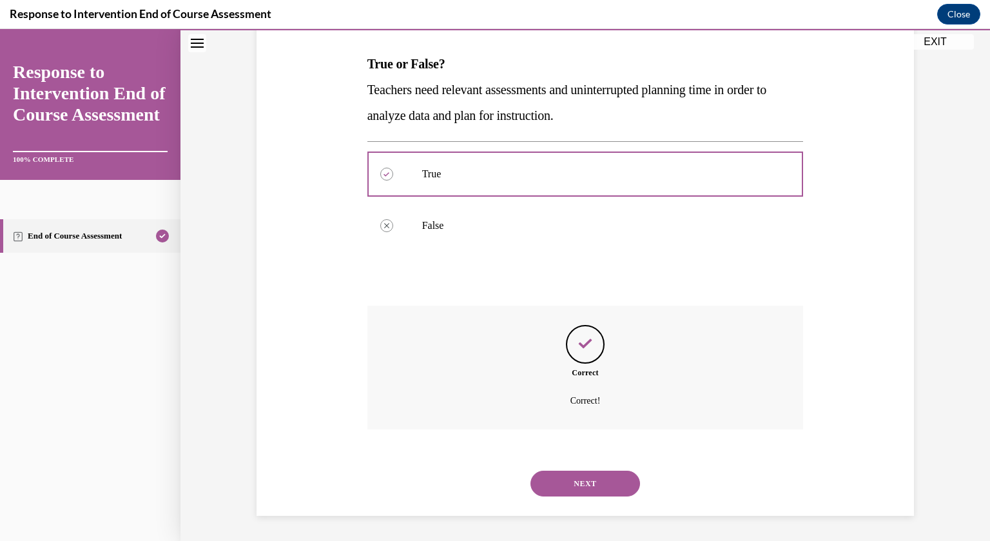
click at [595, 484] on button "NEXT" at bounding box center [586, 484] width 110 height 26
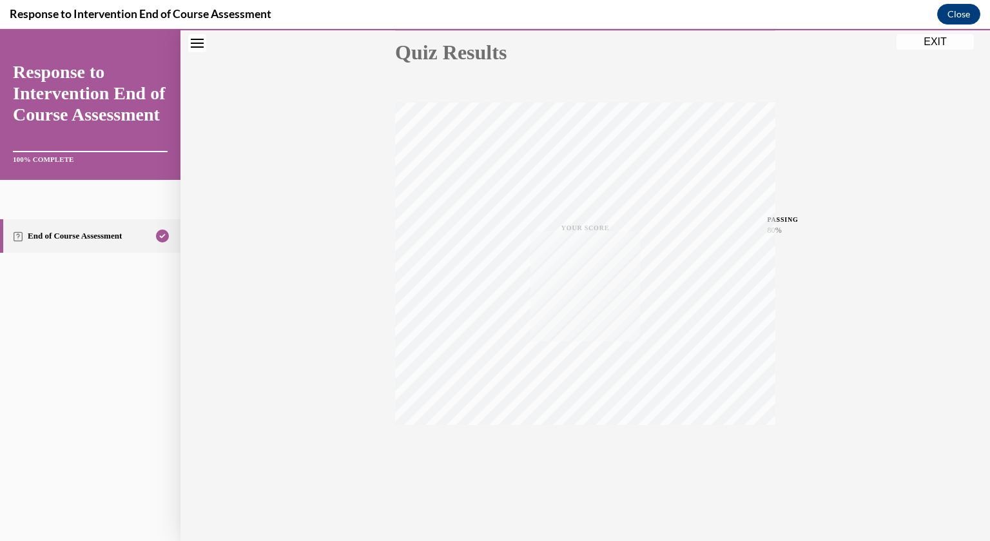
scroll to position [148, 0]
click at [944, 42] on button "EXIT" at bounding box center [935, 41] width 77 height 15
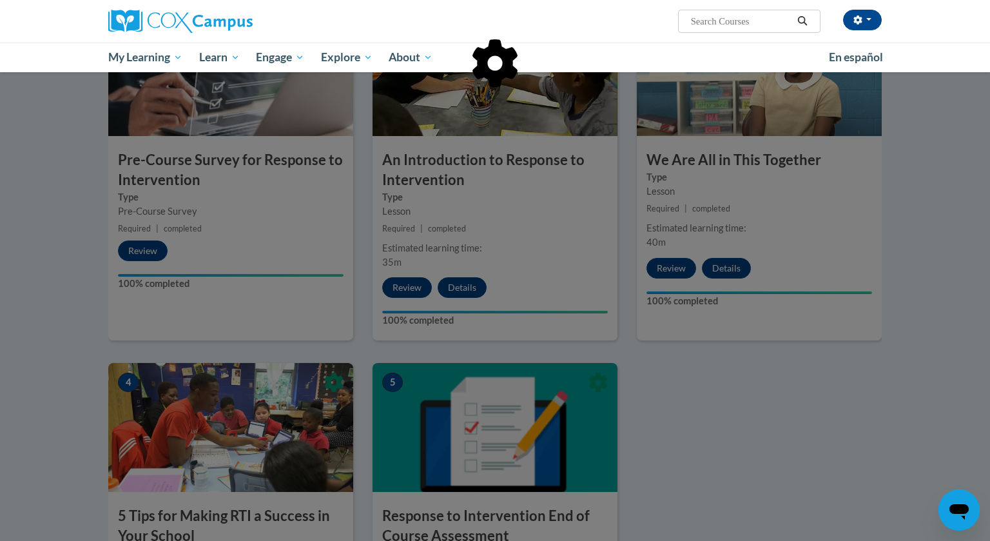
scroll to position [329, 0]
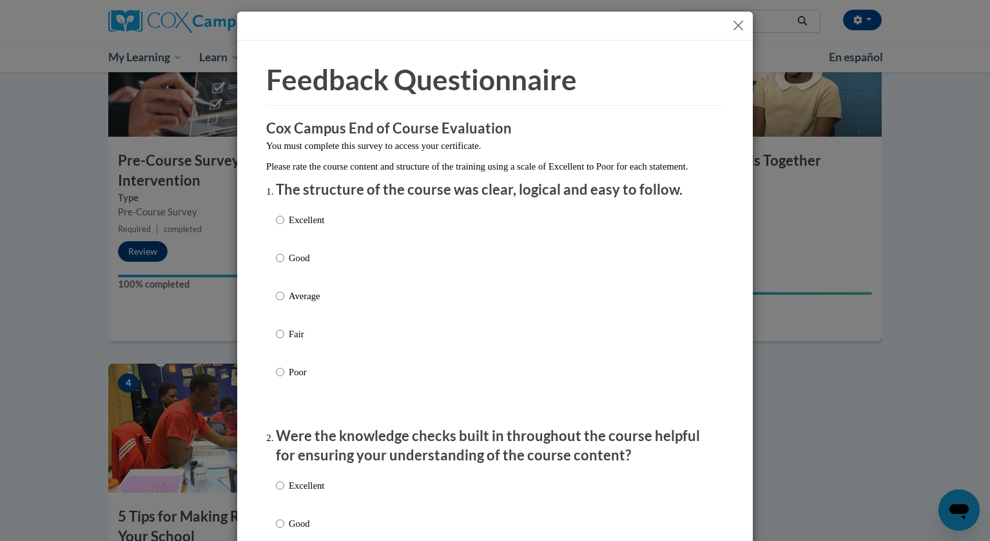
click at [736, 31] on button "Close" at bounding box center [739, 25] width 16 height 16
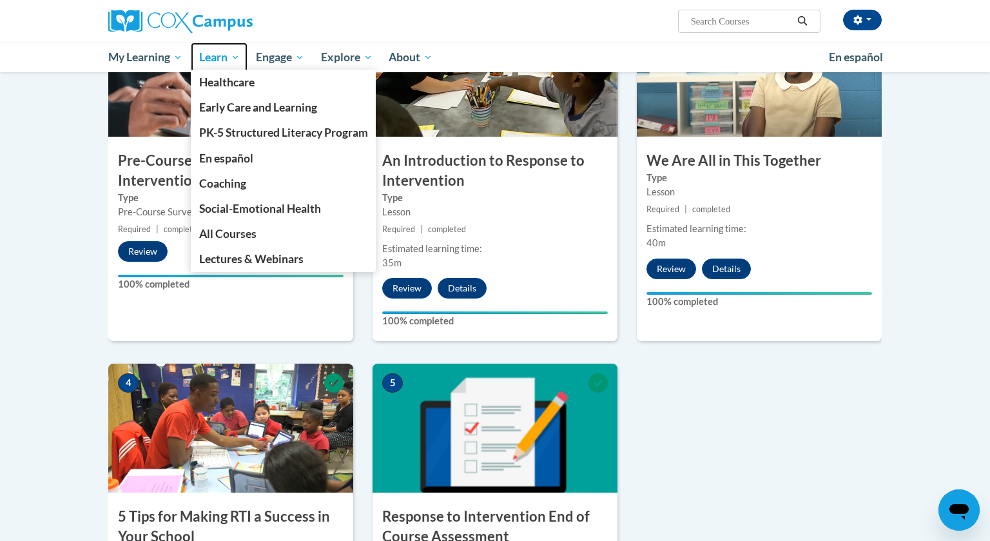
click at [218, 61] on span "Learn" at bounding box center [219, 57] width 41 height 15
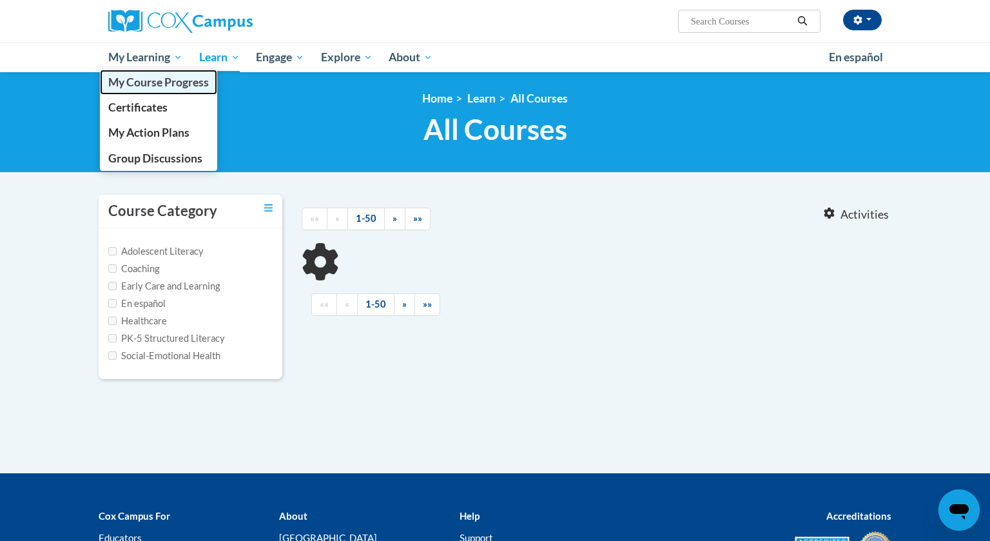
click at [114, 71] on link "My Course Progress" at bounding box center [158, 82] width 117 height 25
